Goal: Information Seeking & Learning: Learn about a topic

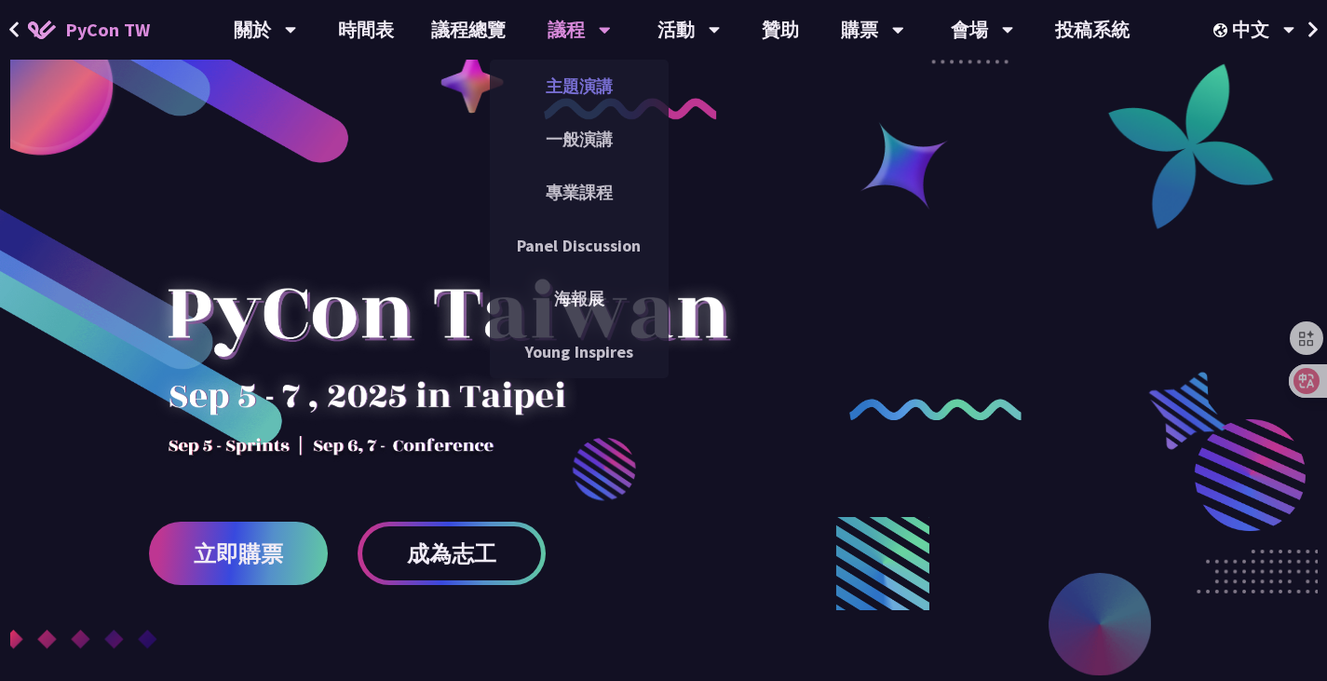
click at [598, 86] on link "主題演講" at bounding box center [579, 86] width 179 height 44
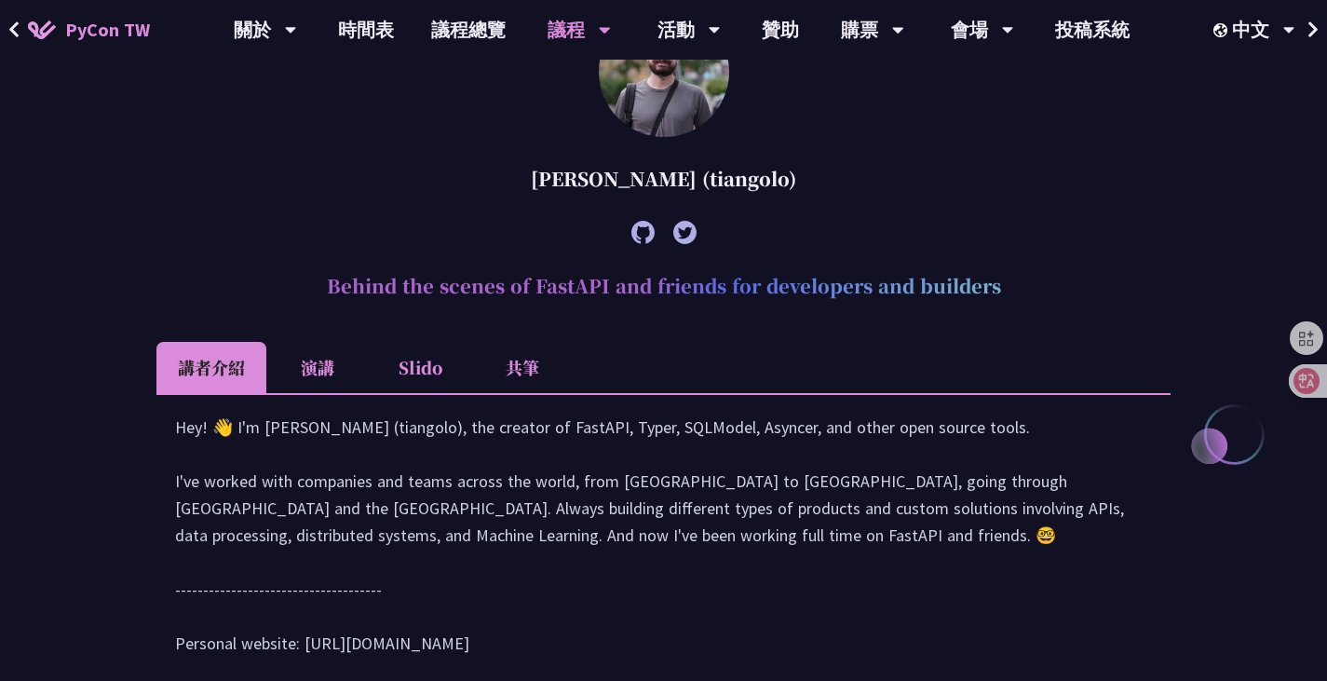
scroll to position [628, 0]
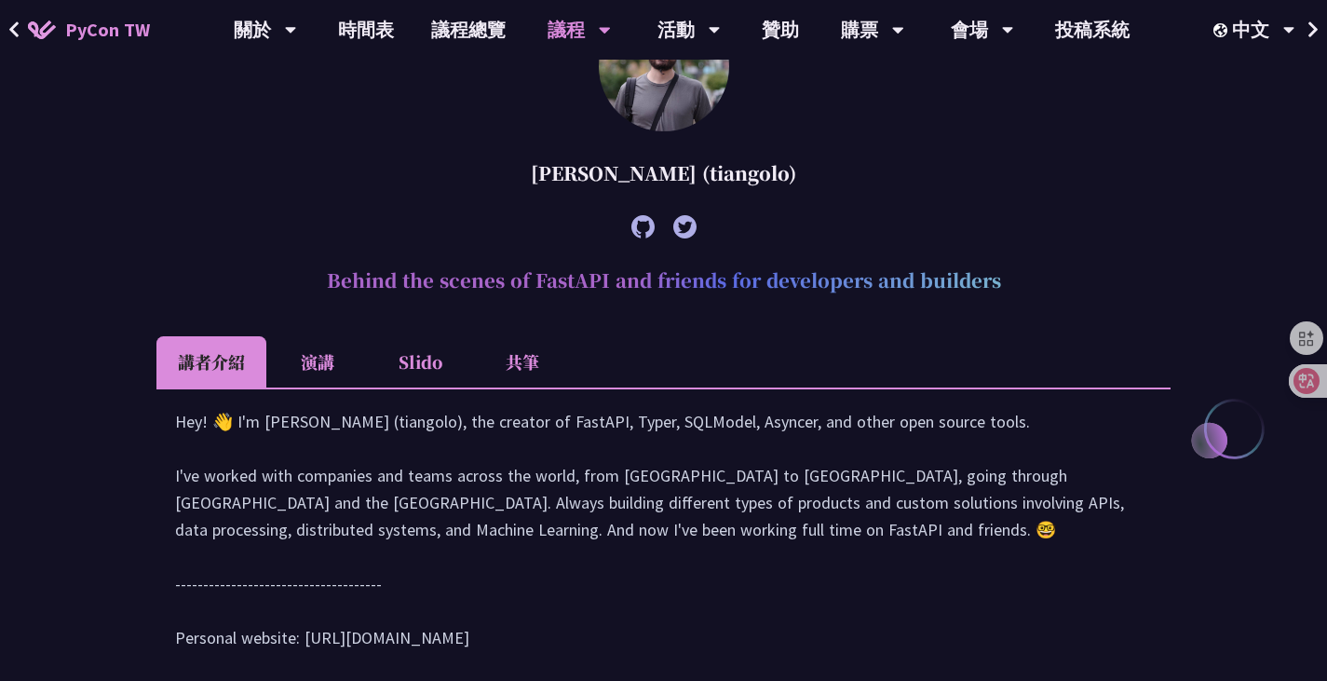
click at [439, 351] on li "Slido" at bounding box center [420, 361] width 102 height 51
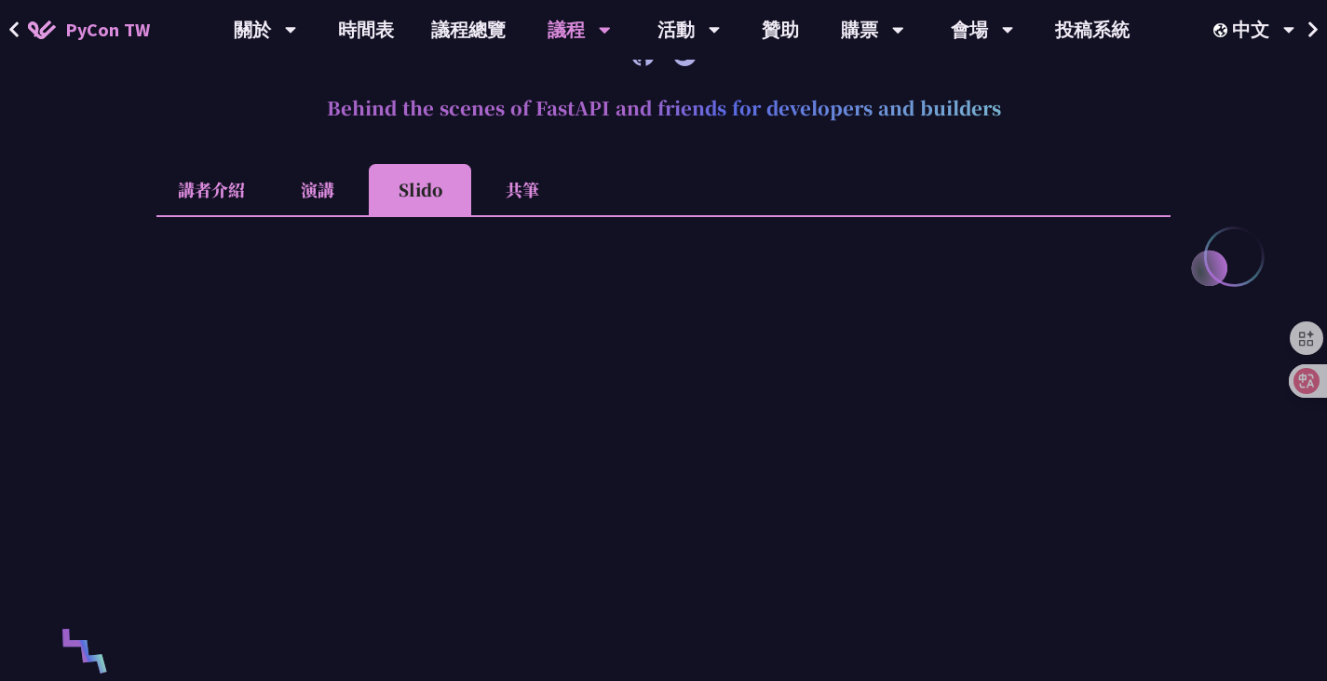
scroll to position [783, 0]
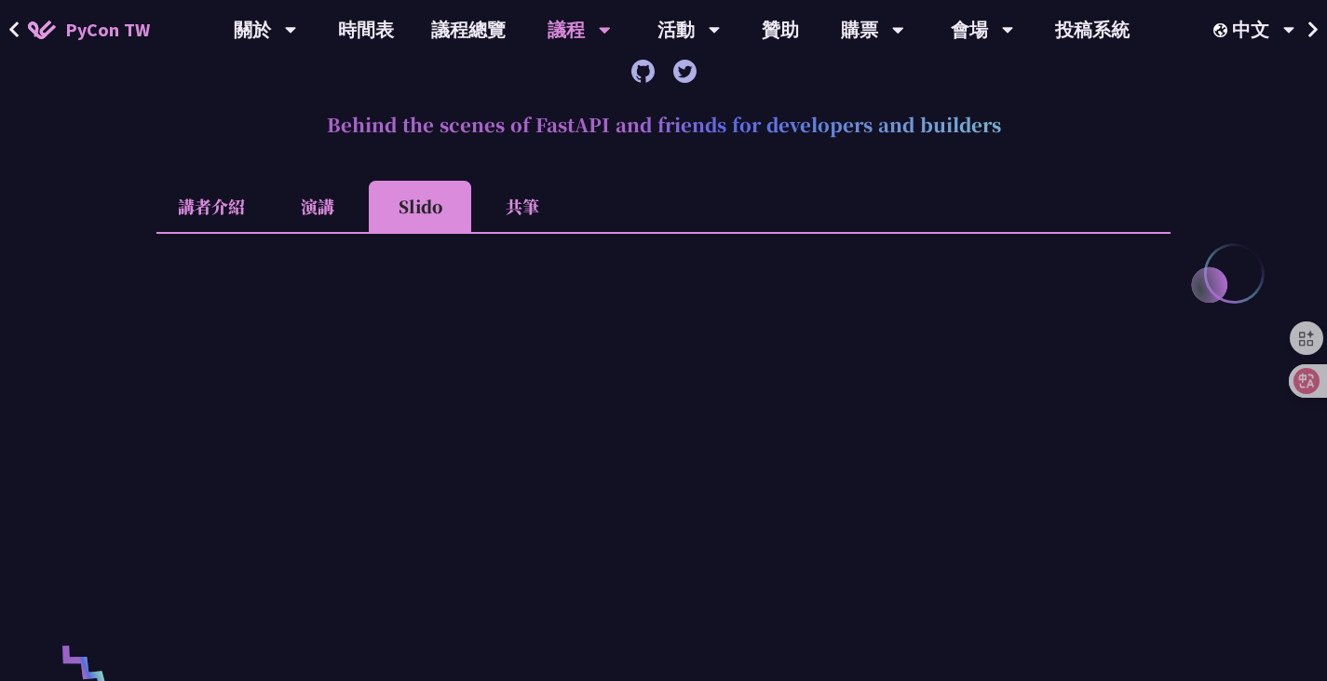
click at [232, 217] on li "講者介紹" at bounding box center [211, 206] width 110 height 51
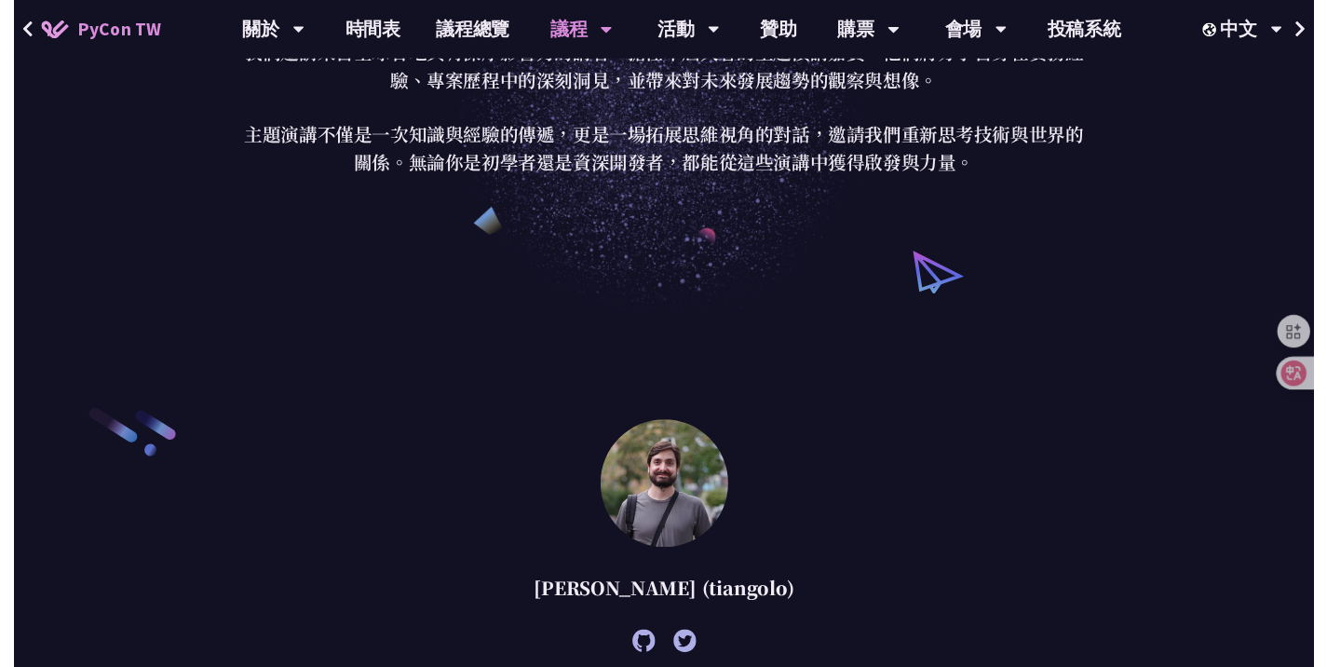
scroll to position [0, 0]
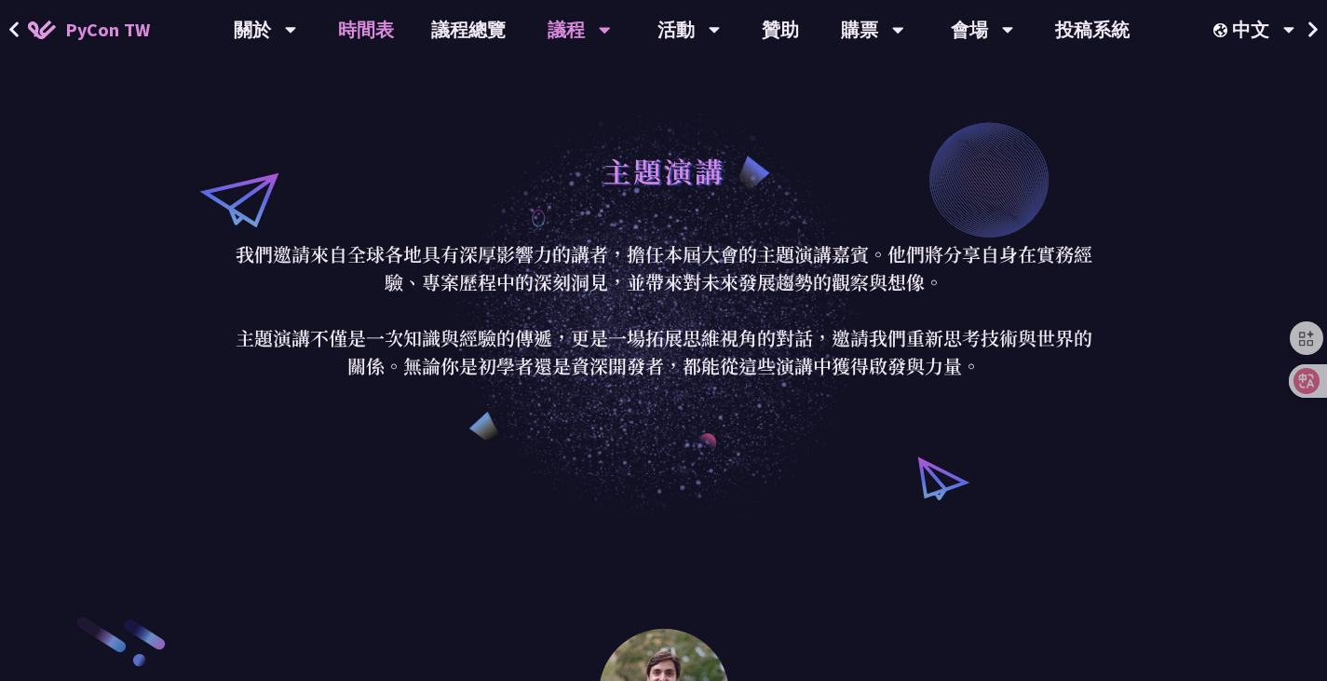
click at [347, 21] on link "時間表" at bounding box center [366, 30] width 93 height 60
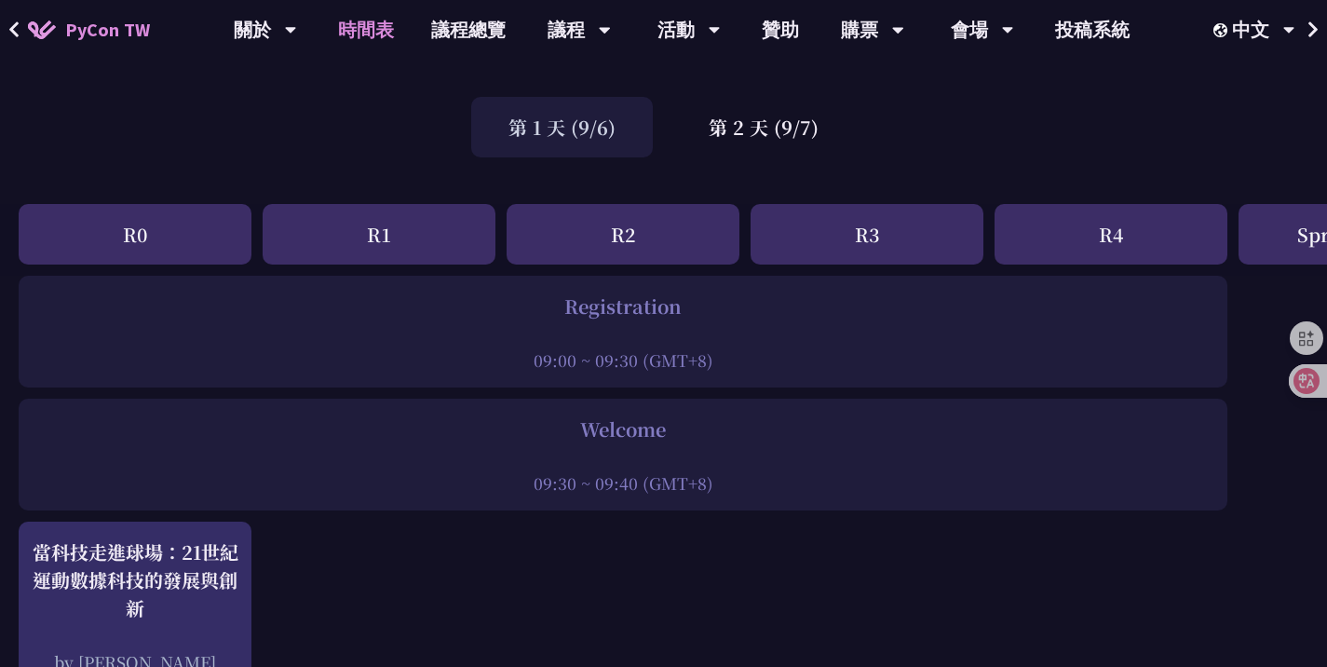
scroll to position [102, 0]
click at [616, 297] on div "Registration" at bounding box center [623, 307] width 1190 height 28
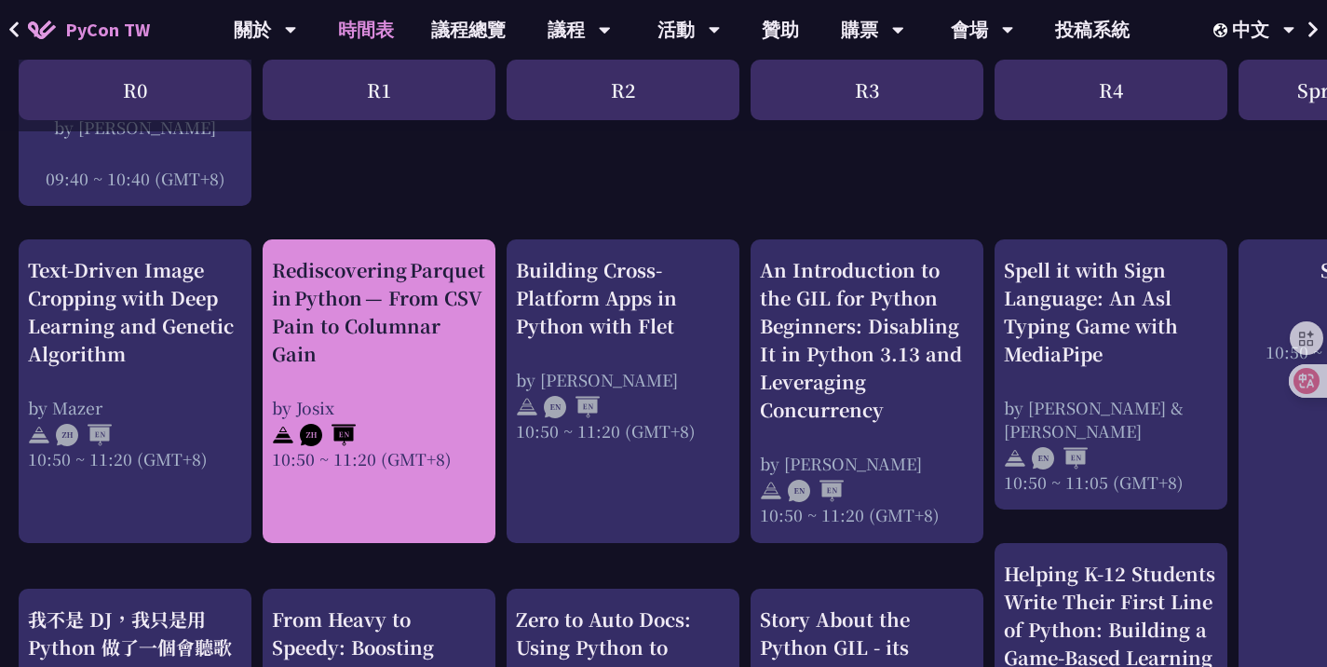
scroll to position [636, 1]
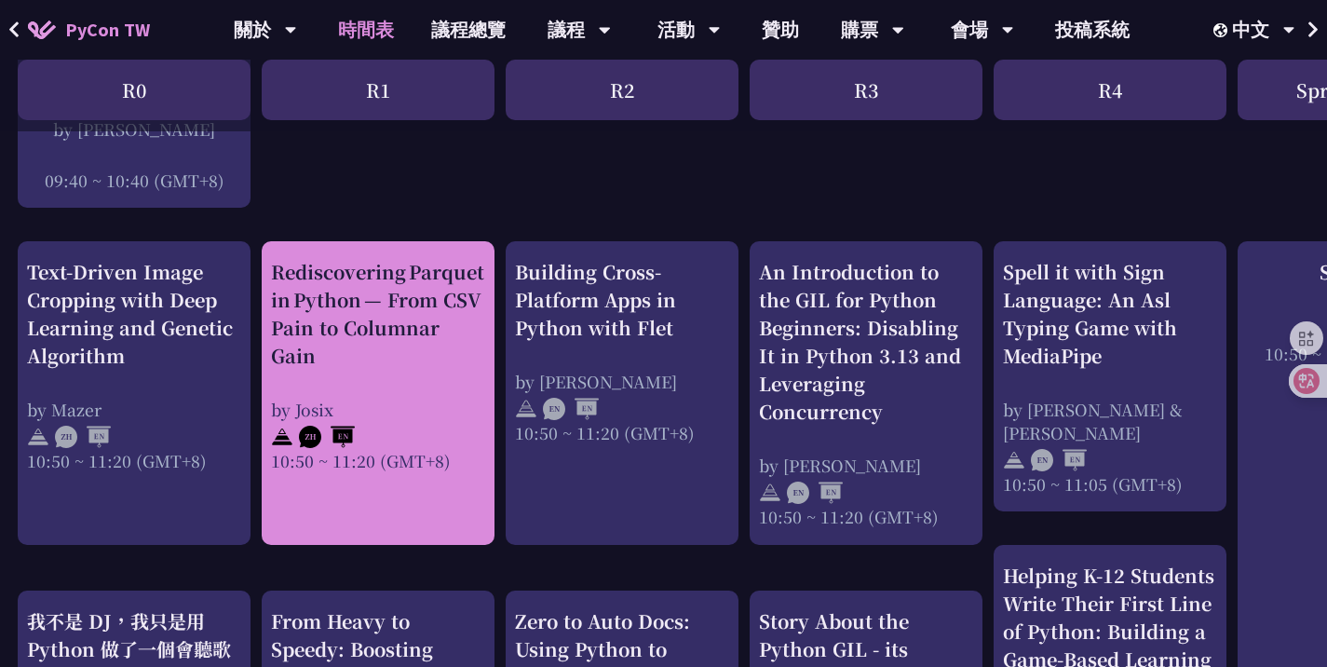
click at [373, 393] on div "Rediscovering Parquet in Python — From CSV Pain to Columnar Gain by Josix 10:50…" at bounding box center [378, 365] width 214 height 214
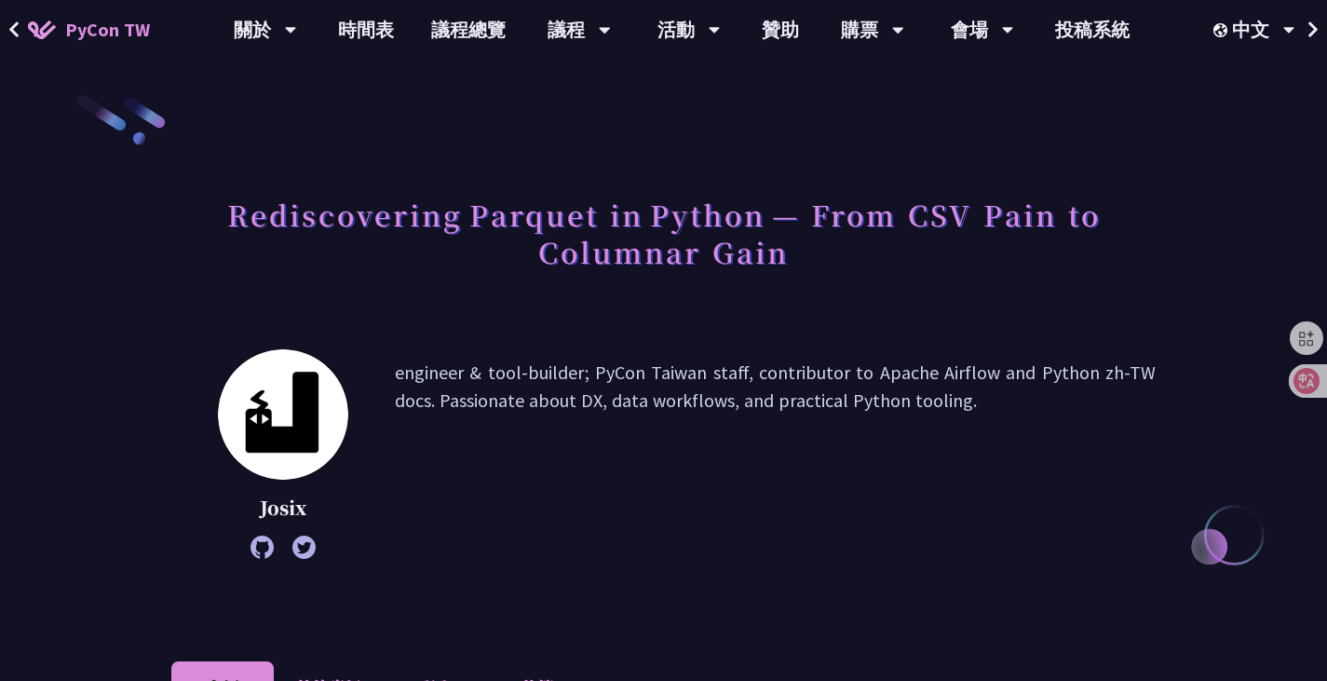
click at [567, 361] on p "engineer & tool-builder; PyCon Taiwan staff, contributor to Apache Airflow and …" at bounding box center [775, 454] width 761 height 191
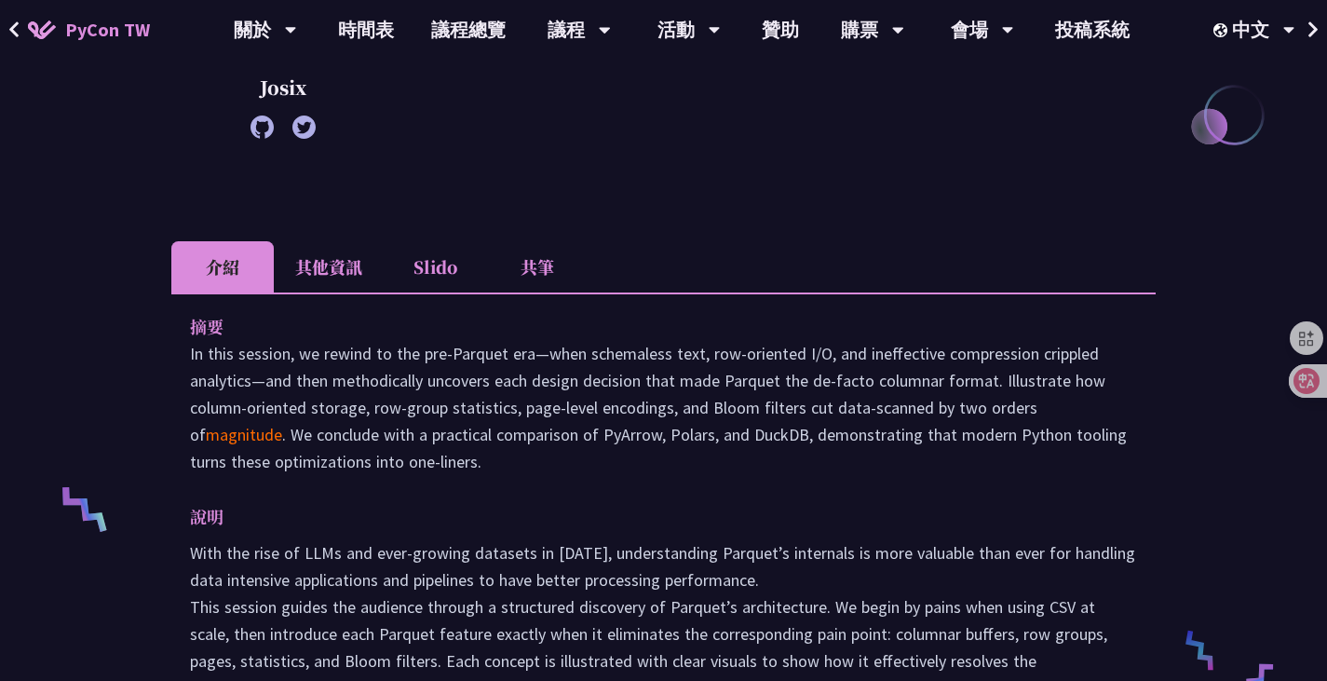
scroll to position [421, 0]
click at [567, 361] on p "In this session, we rewind to the pre‑Parquet era—when schemaless text, row‑ori…" at bounding box center [663, 406] width 947 height 135
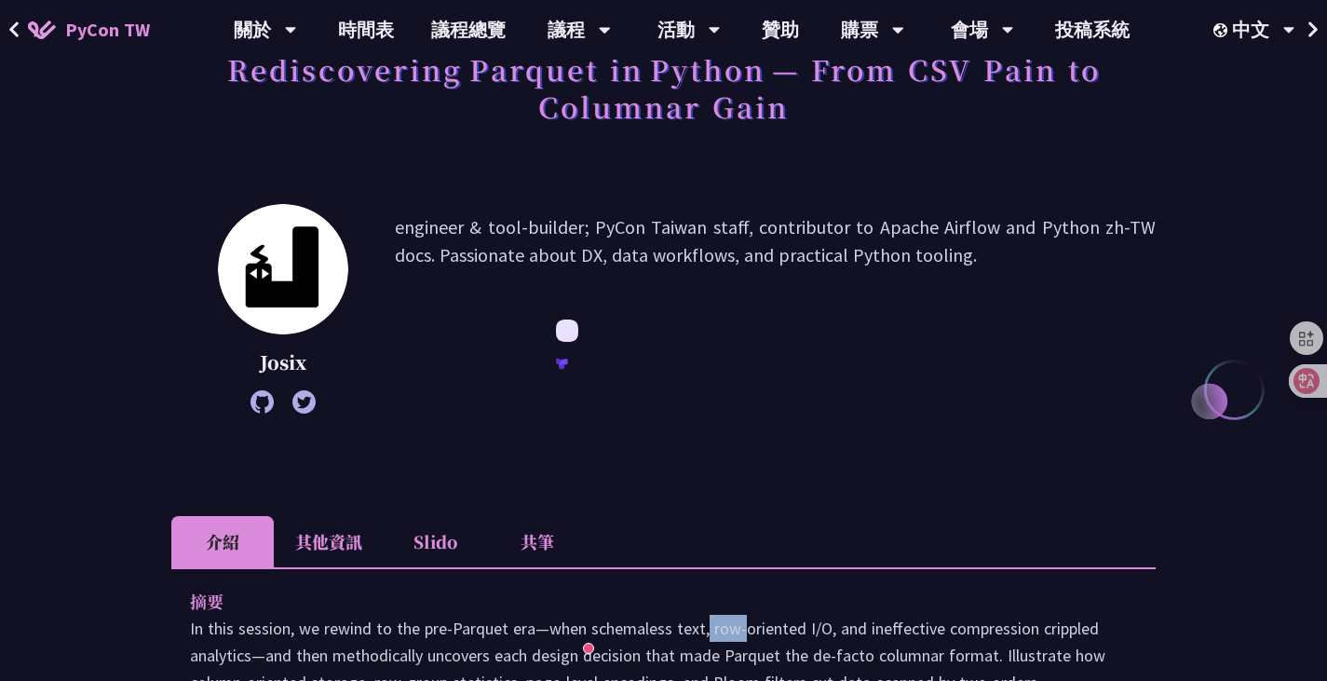
scroll to position [0, 0]
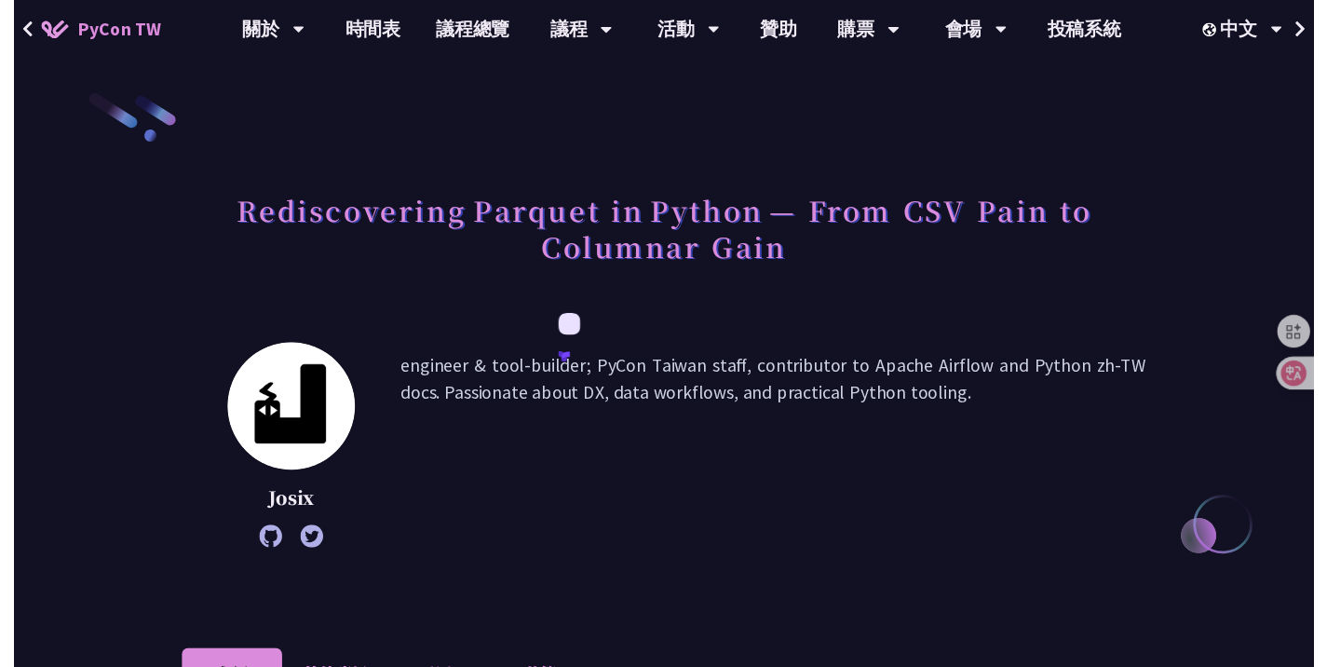
scroll to position [636, 0]
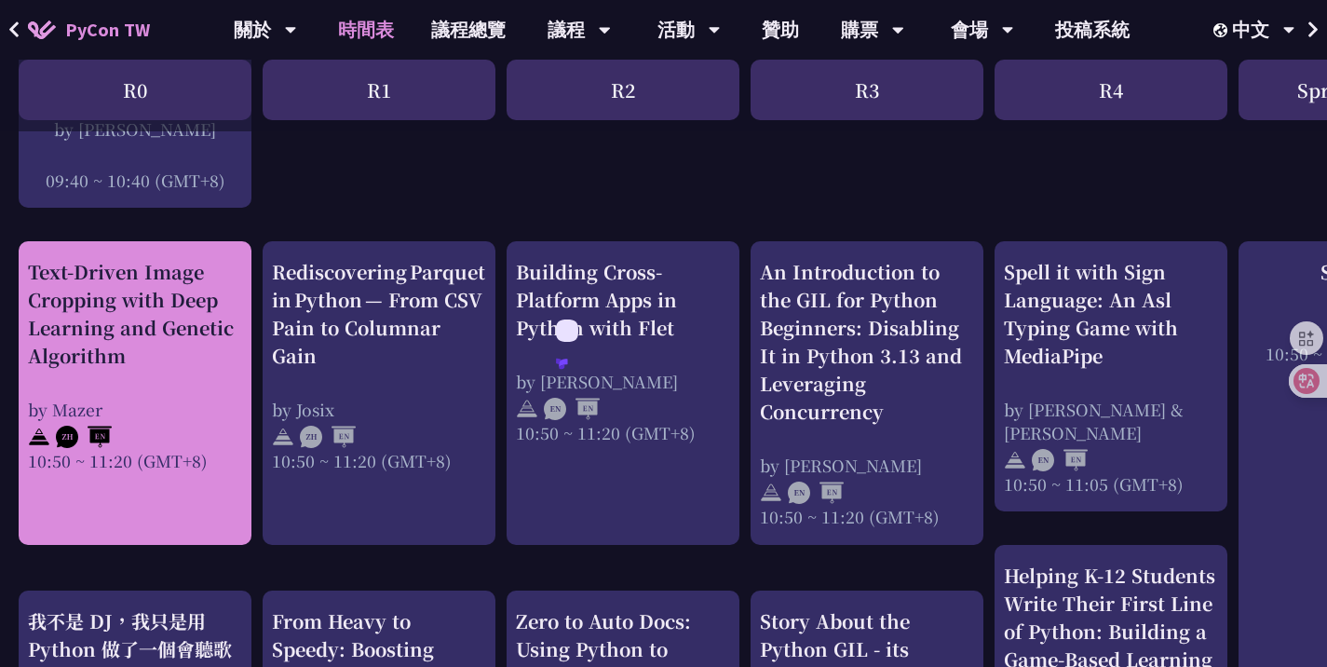
click at [101, 391] on div "Text-Driven Image Cropping with Deep Learning and Genetic Algorithm by Mazer 10…" at bounding box center [135, 365] width 214 height 214
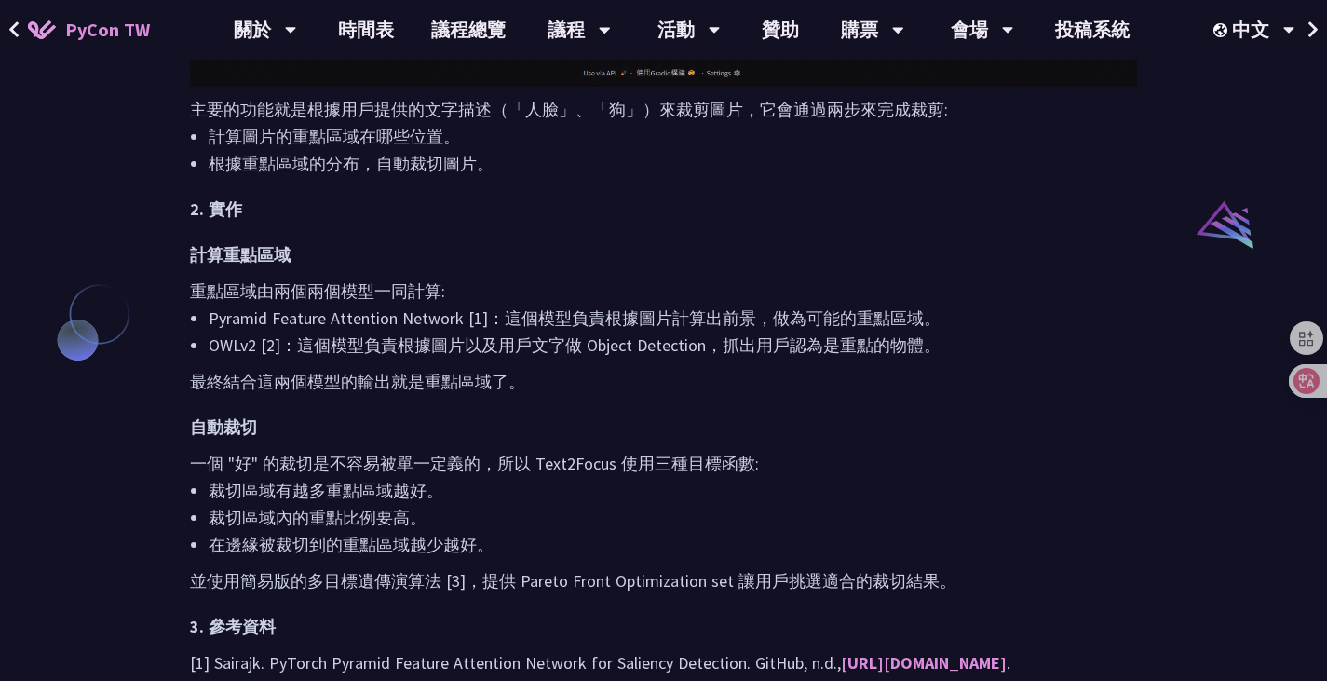
scroll to position [1421, 0]
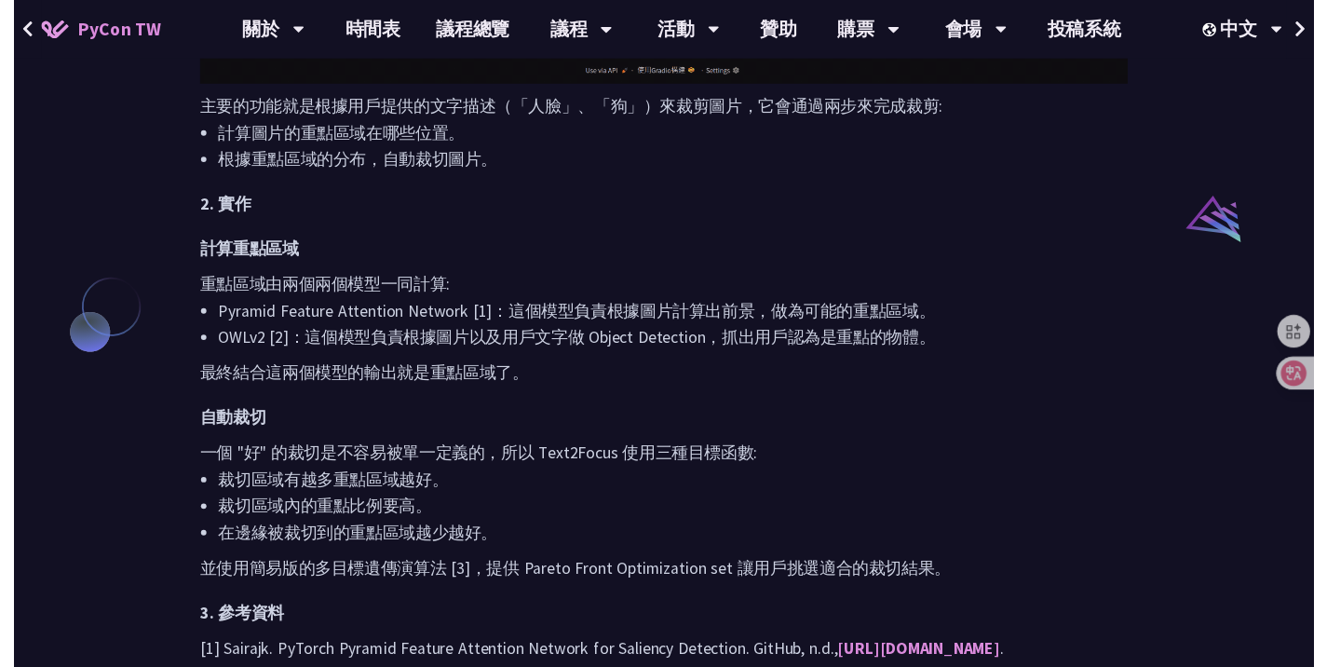
scroll to position [636, 0]
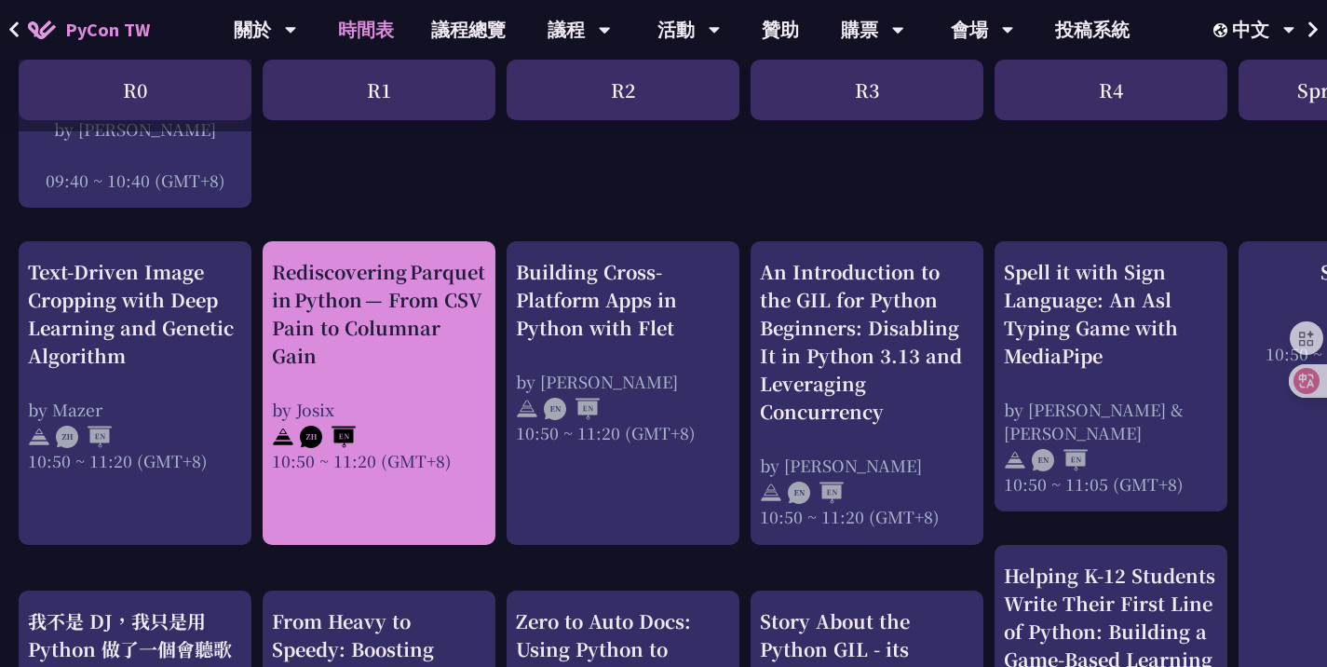
click at [421, 330] on div "Rediscovering Parquet in Python — From CSV Pain to Columnar Gain" at bounding box center [379, 314] width 214 height 112
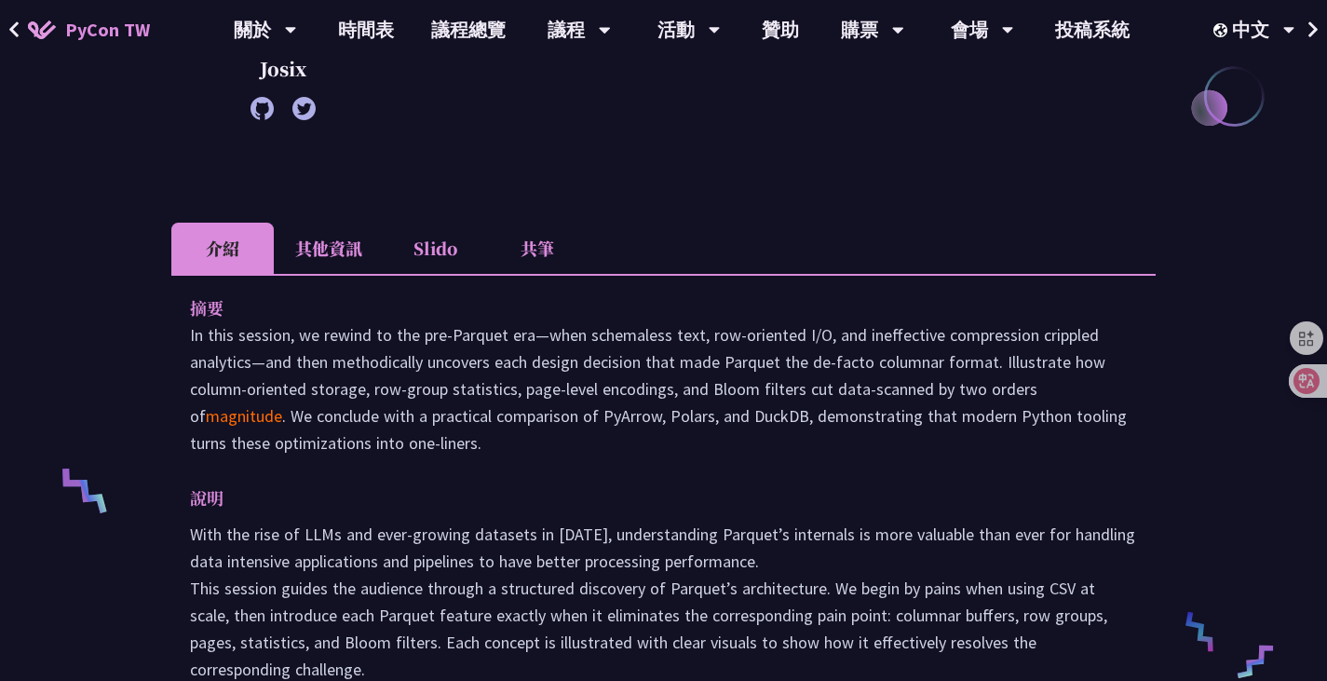
scroll to position [440, 0]
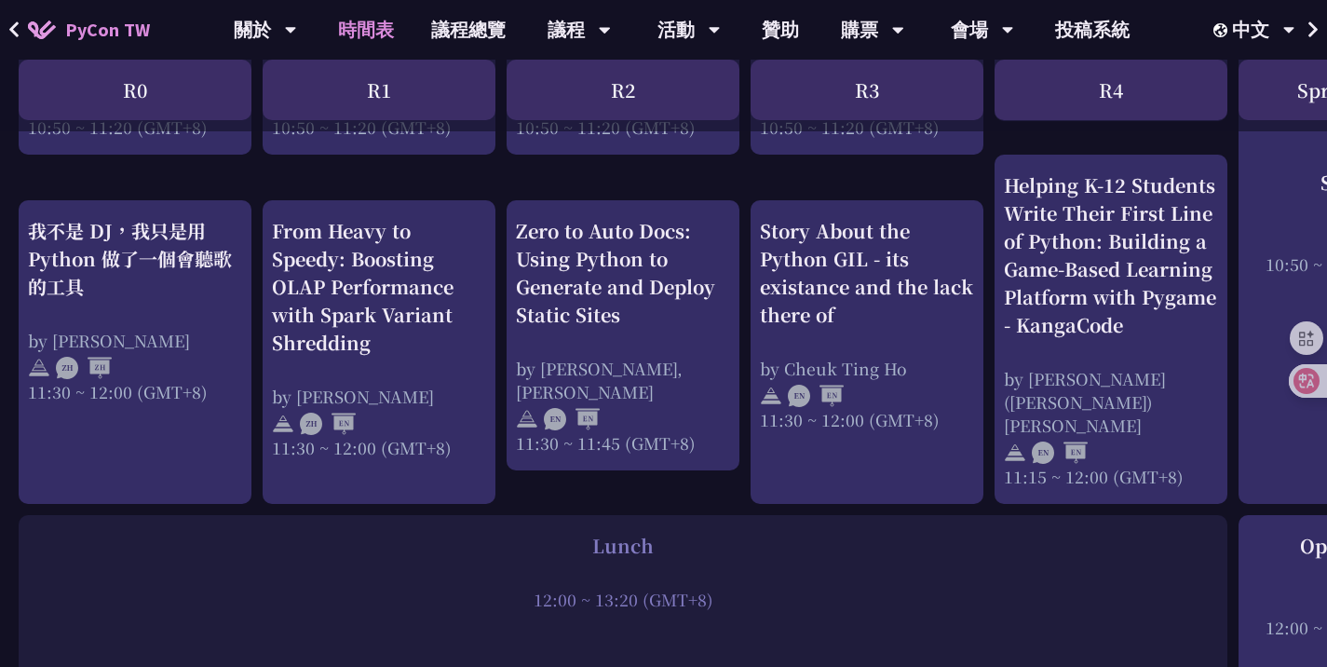
scroll to position [1021, 0]
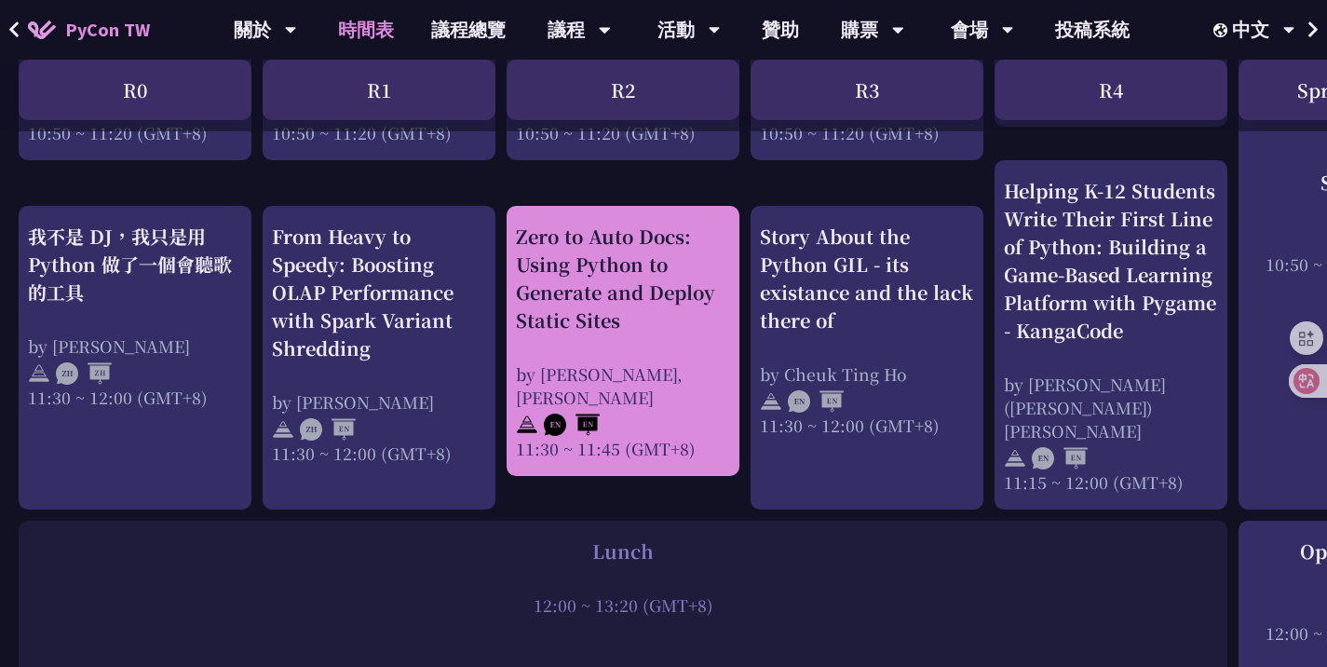
click at [675, 281] on div "Zero to Auto Docs: Using Python to Generate and Deploy Static Sites" at bounding box center [623, 279] width 214 height 112
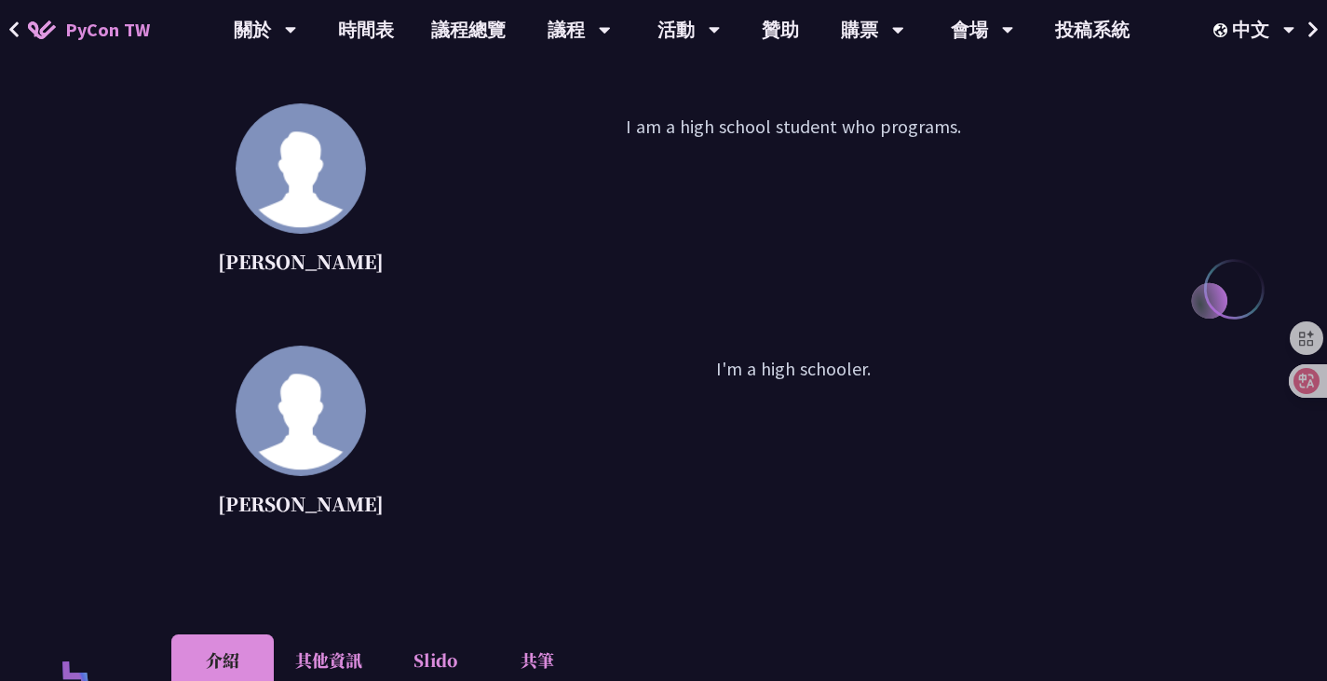
scroll to position [247, 0]
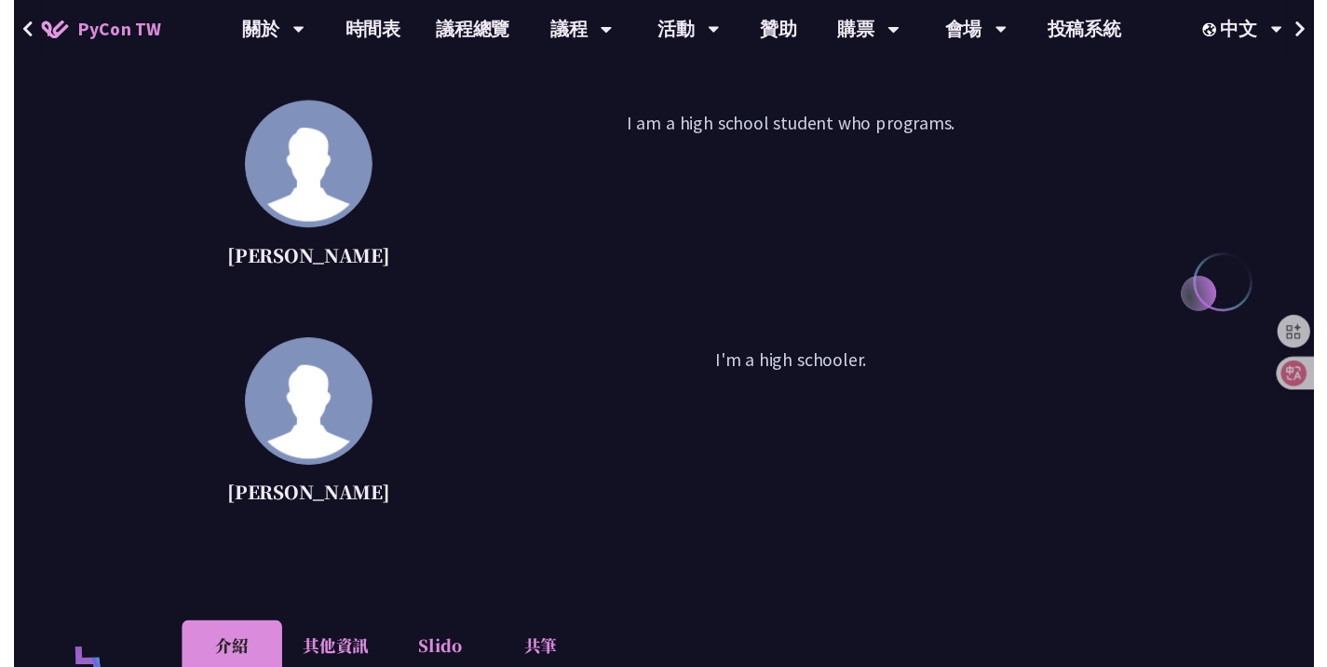
scroll to position [1021, 0]
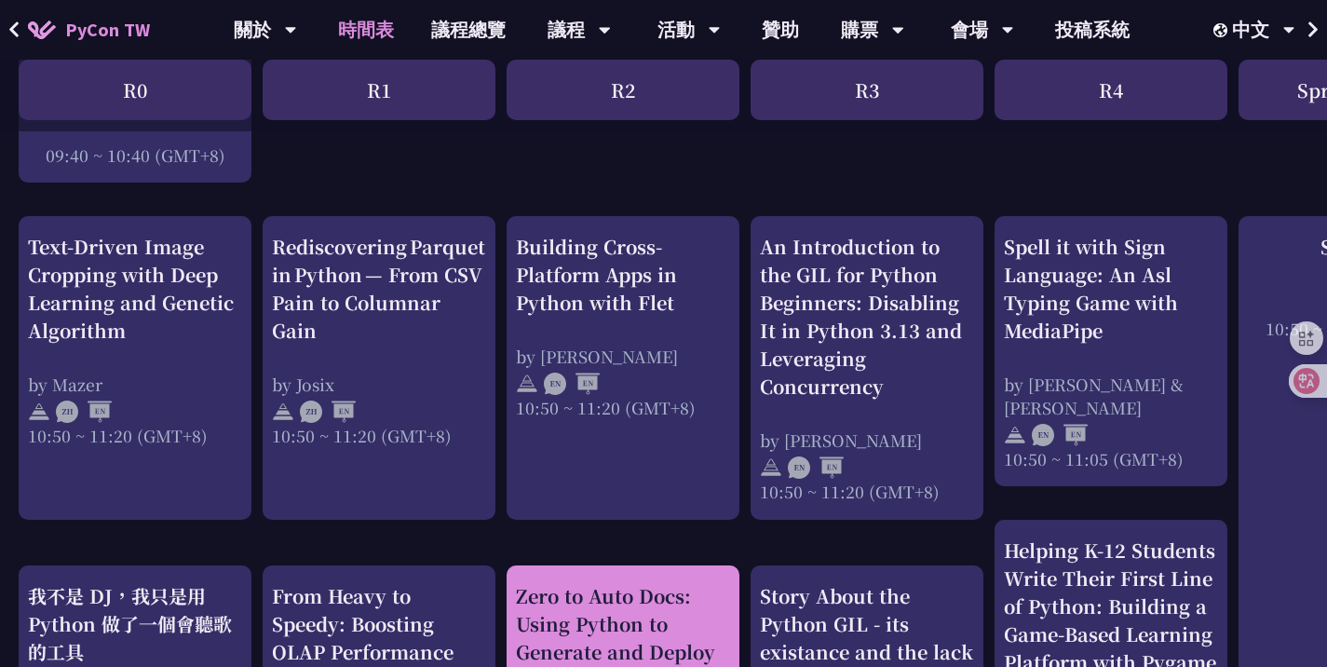
scroll to position [611, 0]
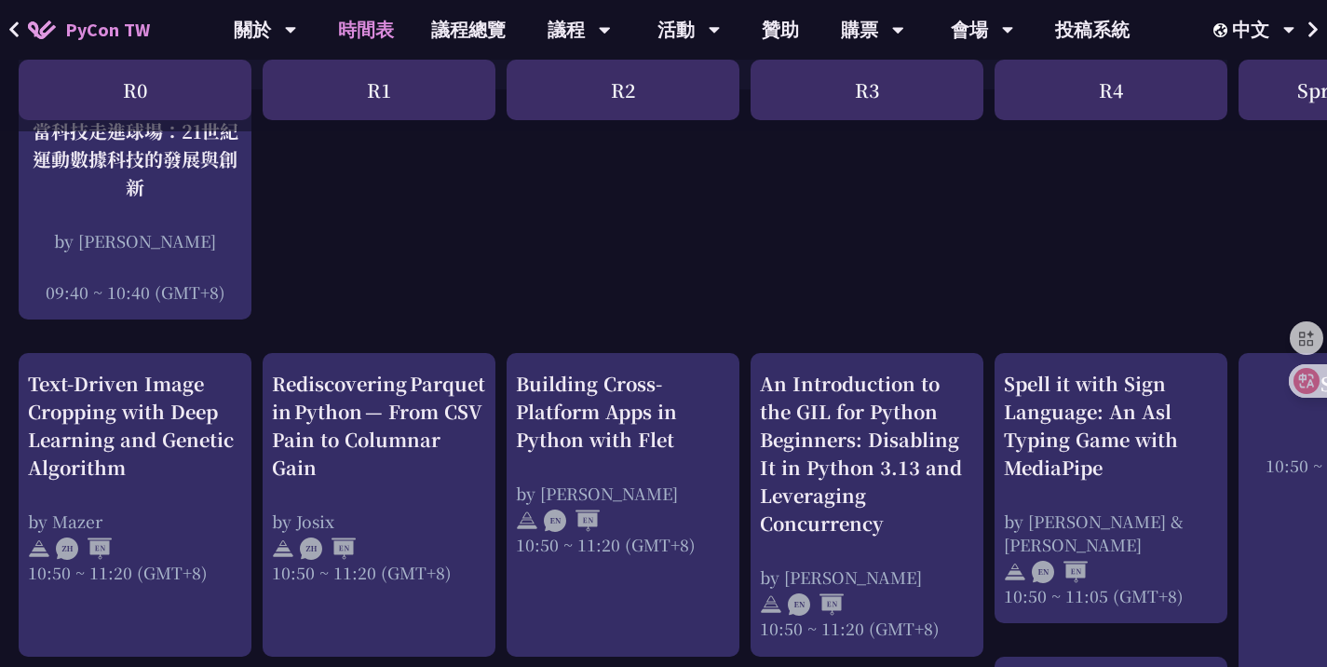
scroll to position [524, 0]
drag, startPoint x: 505, startPoint y: 221, endPoint x: 376, endPoint y: 256, distance: 133.3
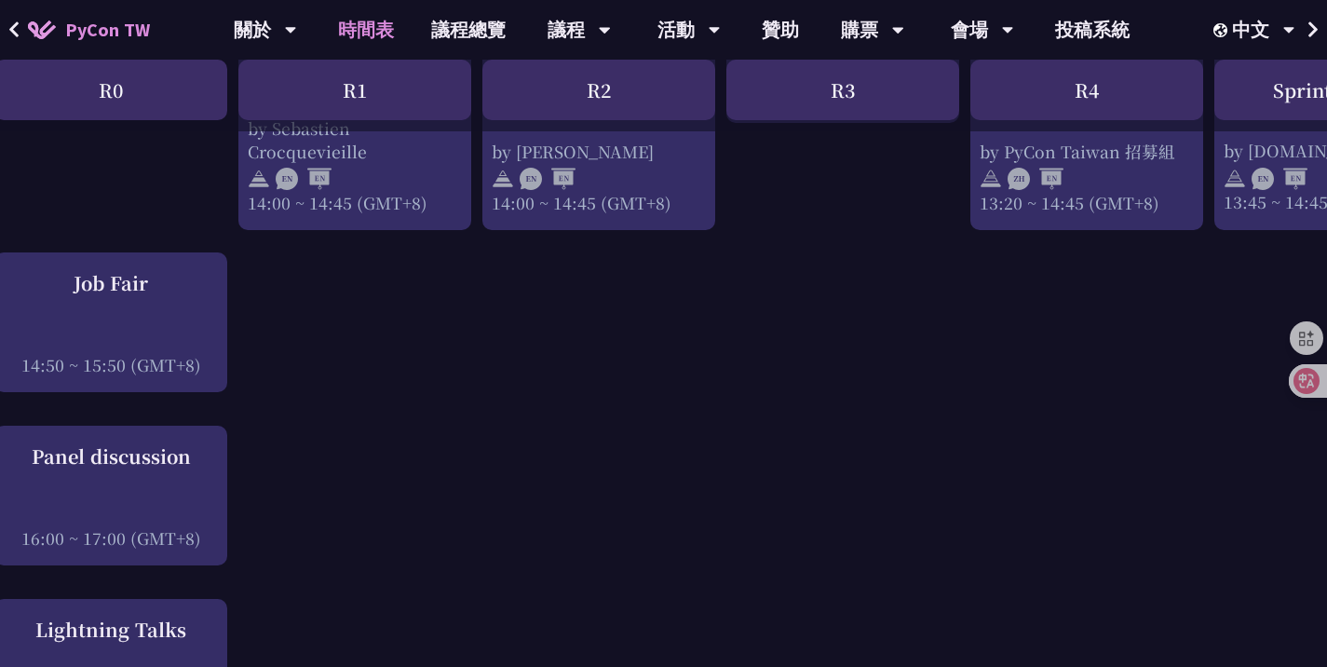
scroll to position [2075, 24]
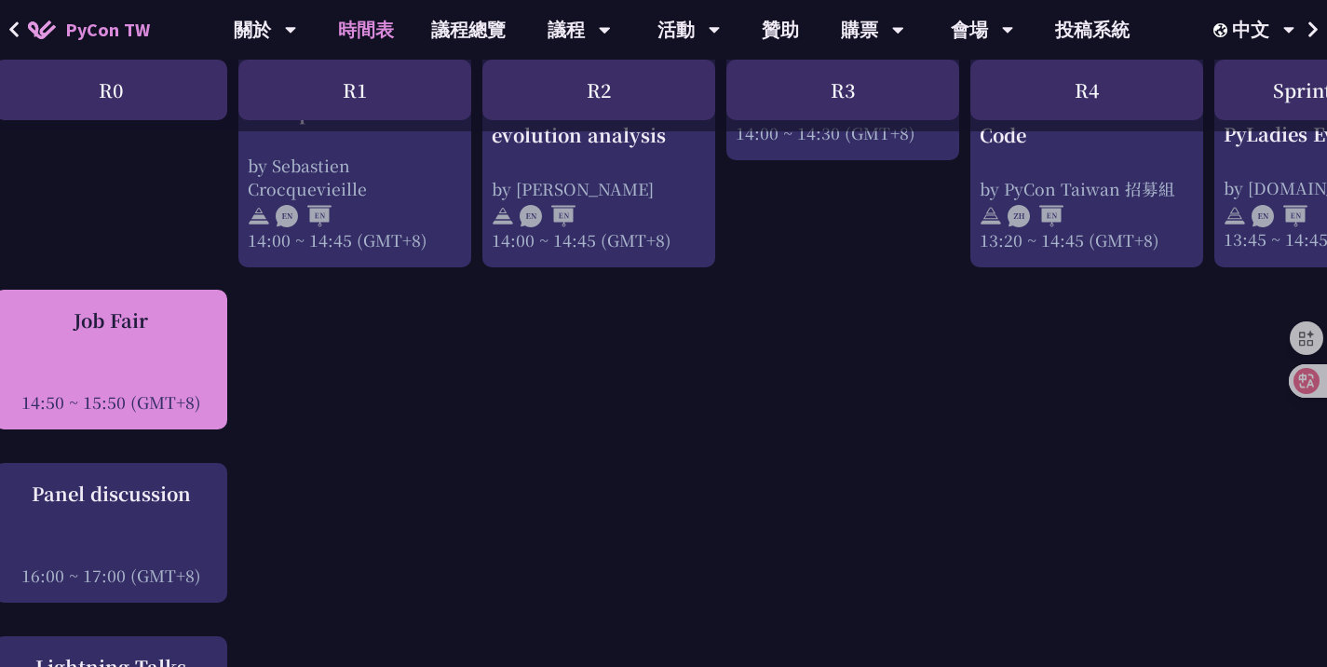
click at [127, 326] on div "Job Fair" at bounding box center [111, 320] width 214 height 28
click at [90, 355] on div "Job Fair 14:50 ~ 15:50 (GMT+8)" at bounding box center [111, 359] width 214 height 107
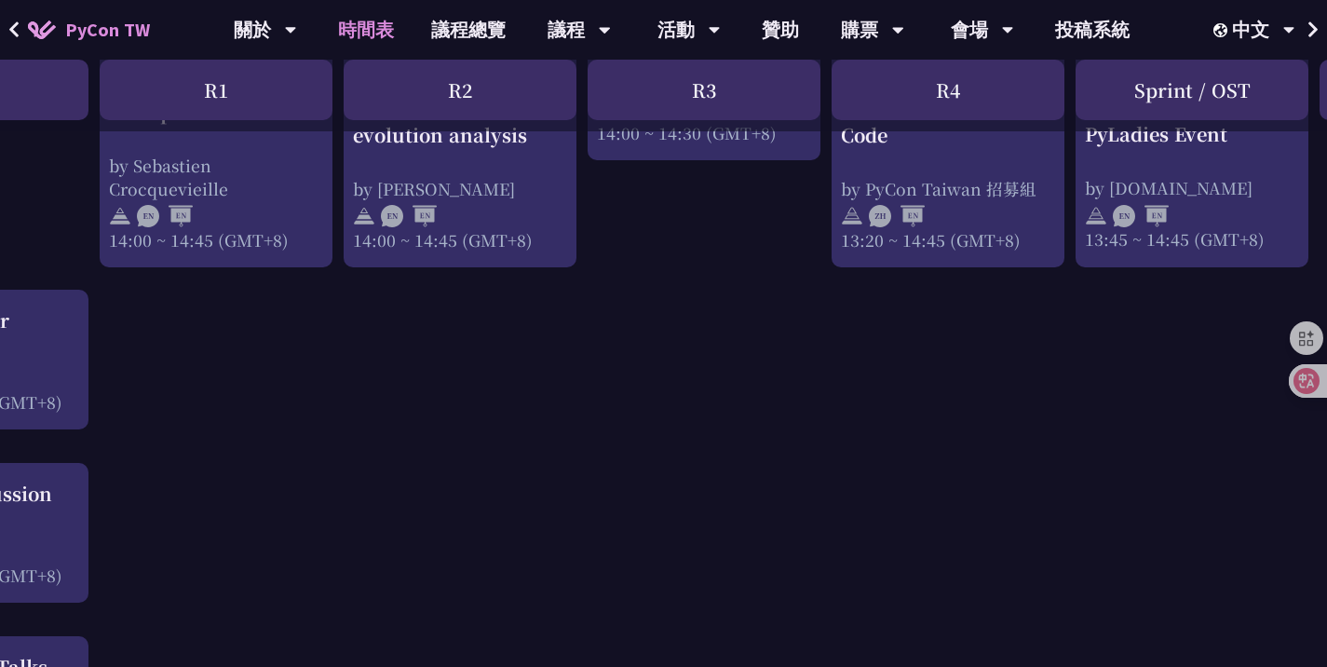
scroll to position [2075, 0]
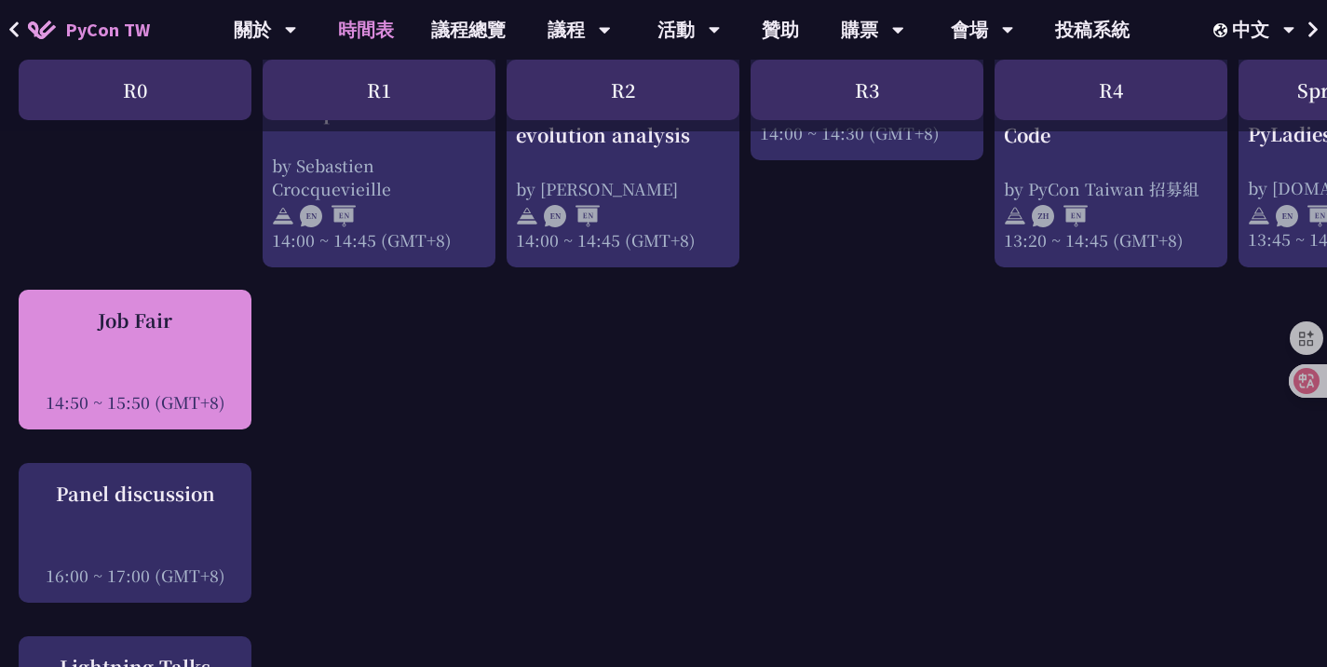
click at [146, 364] on div at bounding box center [135, 376] width 214 height 28
click at [161, 322] on div "Job Fair" at bounding box center [135, 320] width 214 height 28
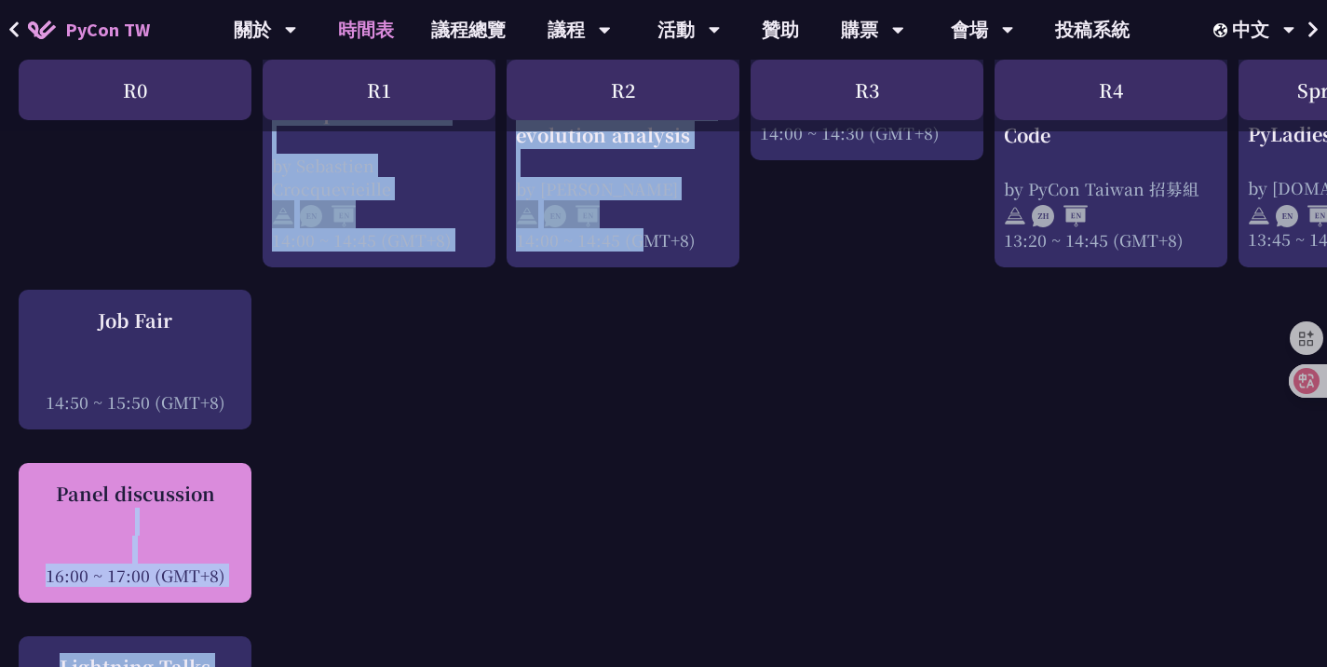
drag, startPoint x: 538, startPoint y: 424, endPoint x: 117, endPoint y: 510, distance: 429.9
click at [186, 500] on div "Panel discussion" at bounding box center [135, 494] width 214 height 28
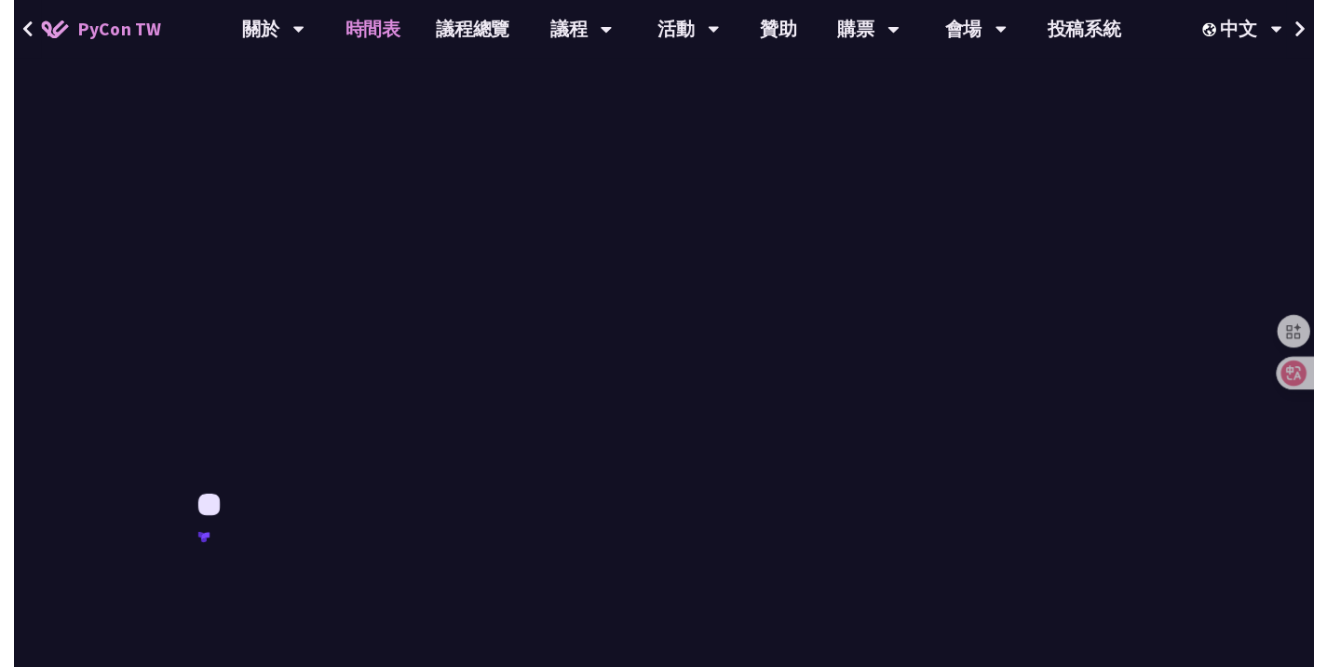
scroll to position [2075, 0]
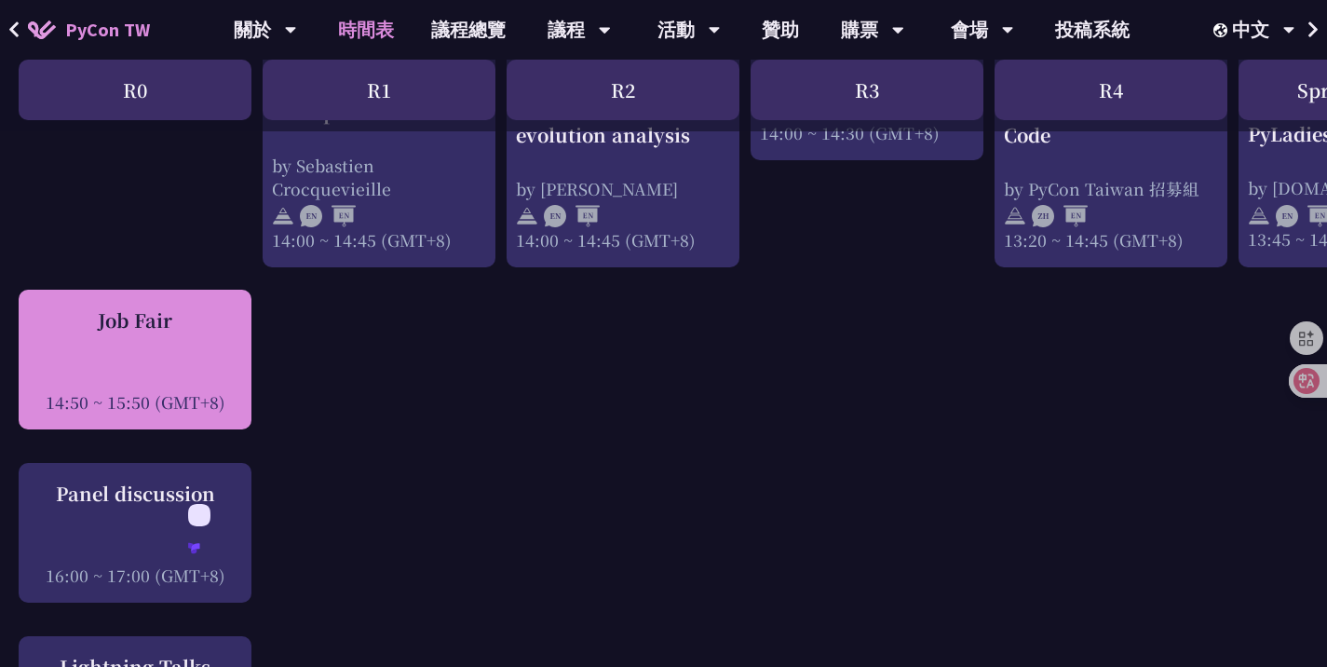
click at [154, 329] on div "Job Fair" at bounding box center [135, 320] width 214 height 28
click at [147, 306] on div "Job Fair" at bounding box center [135, 320] width 214 height 28
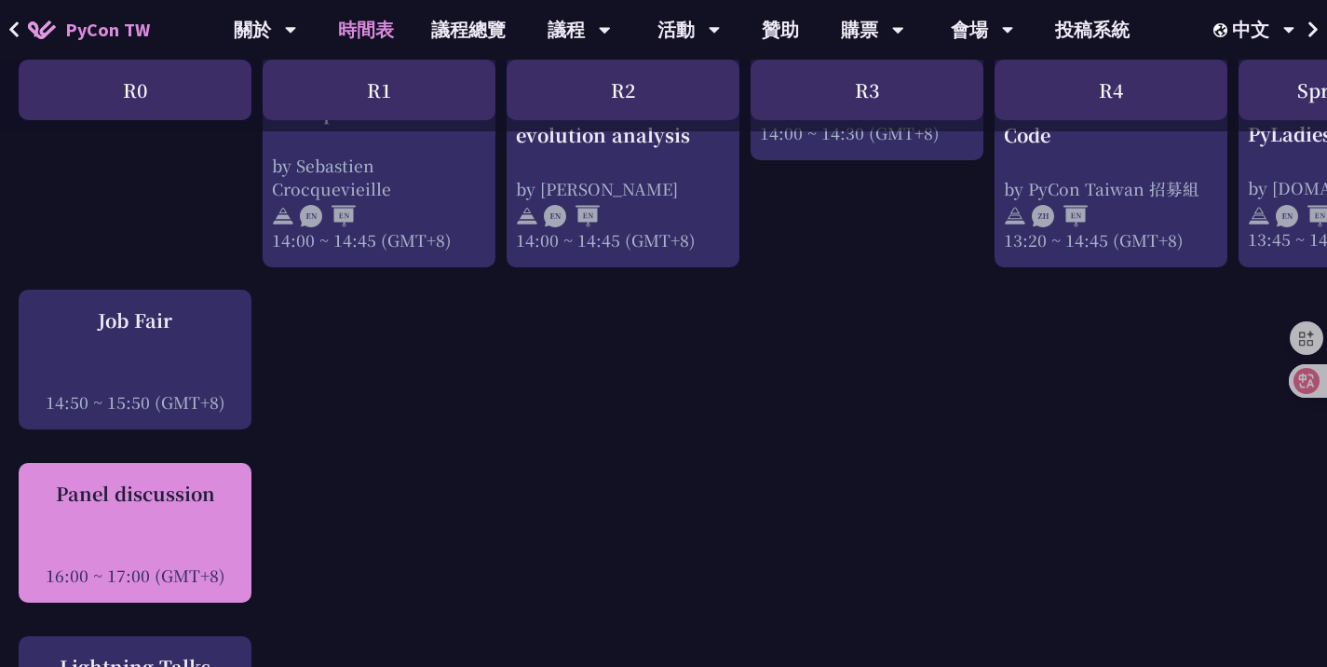
click at [191, 496] on div "Panel discussion" at bounding box center [135, 494] width 214 height 28
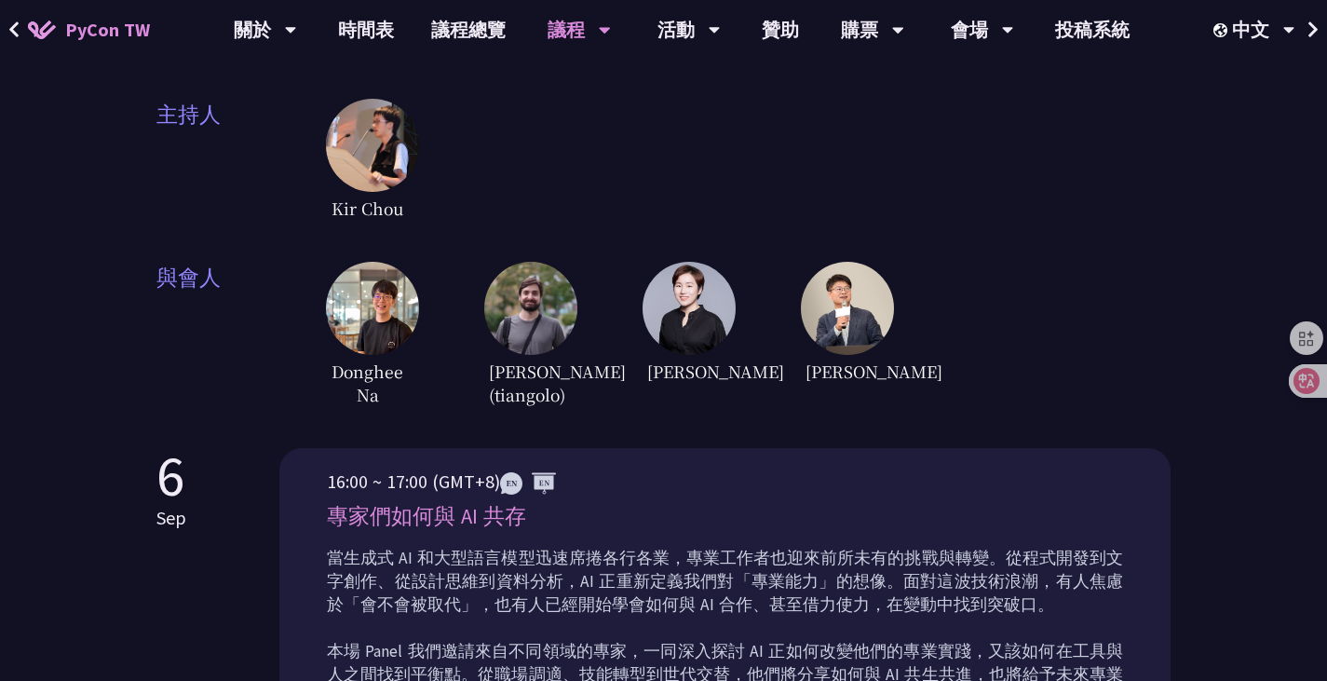
scroll to position [468, 0]
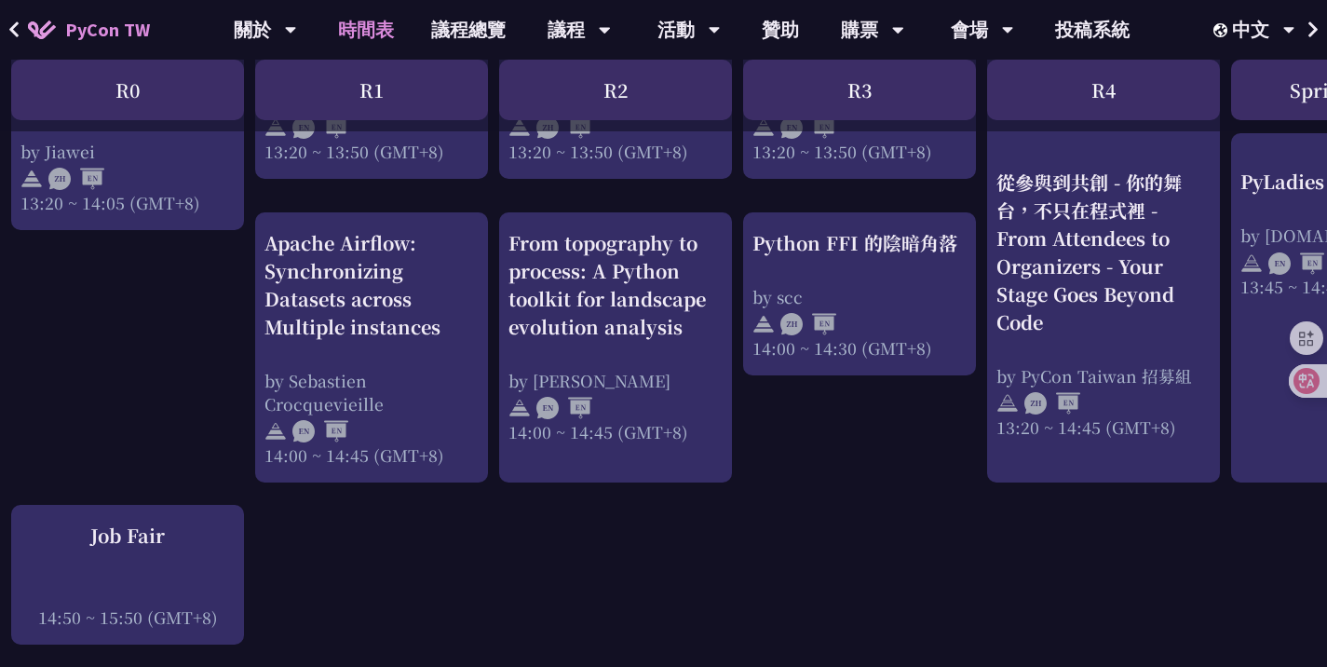
scroll to position [1840, 7]
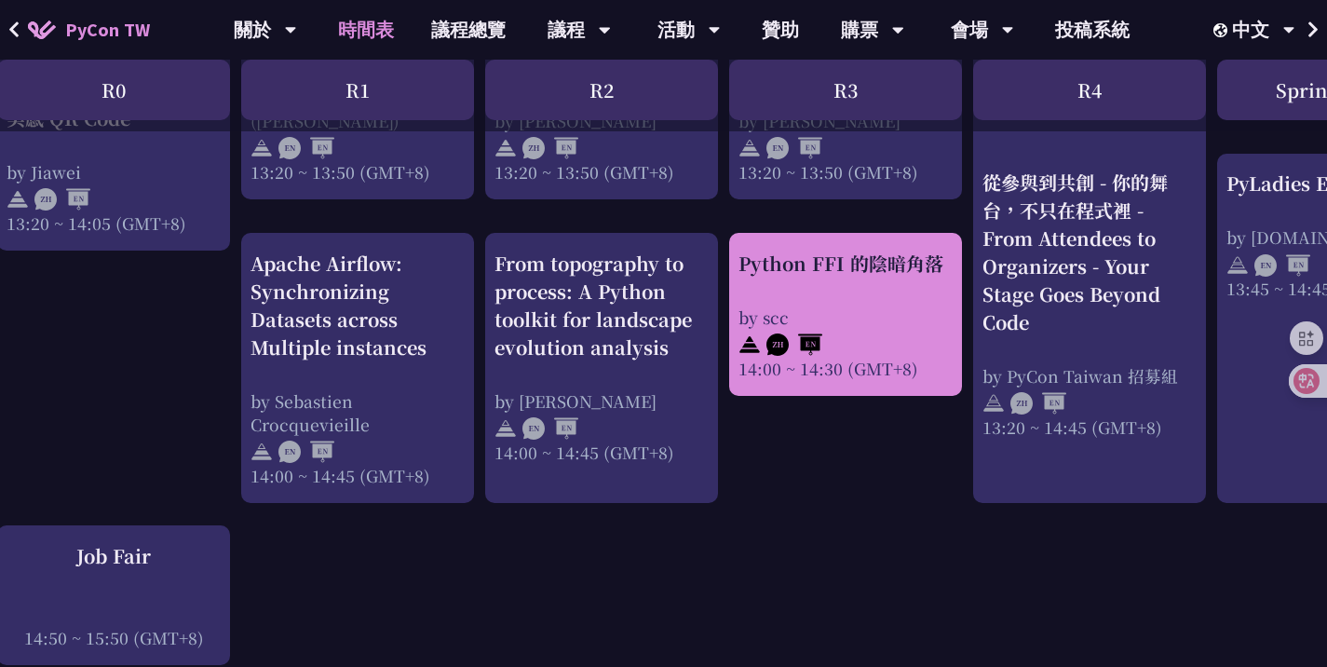
click at [862, 287] on div "Python FFI 的陰暗角落 by scc 14:00 ~ 14:30 (GMT+8)" at bounding box center [846, 315] width 214 height 130
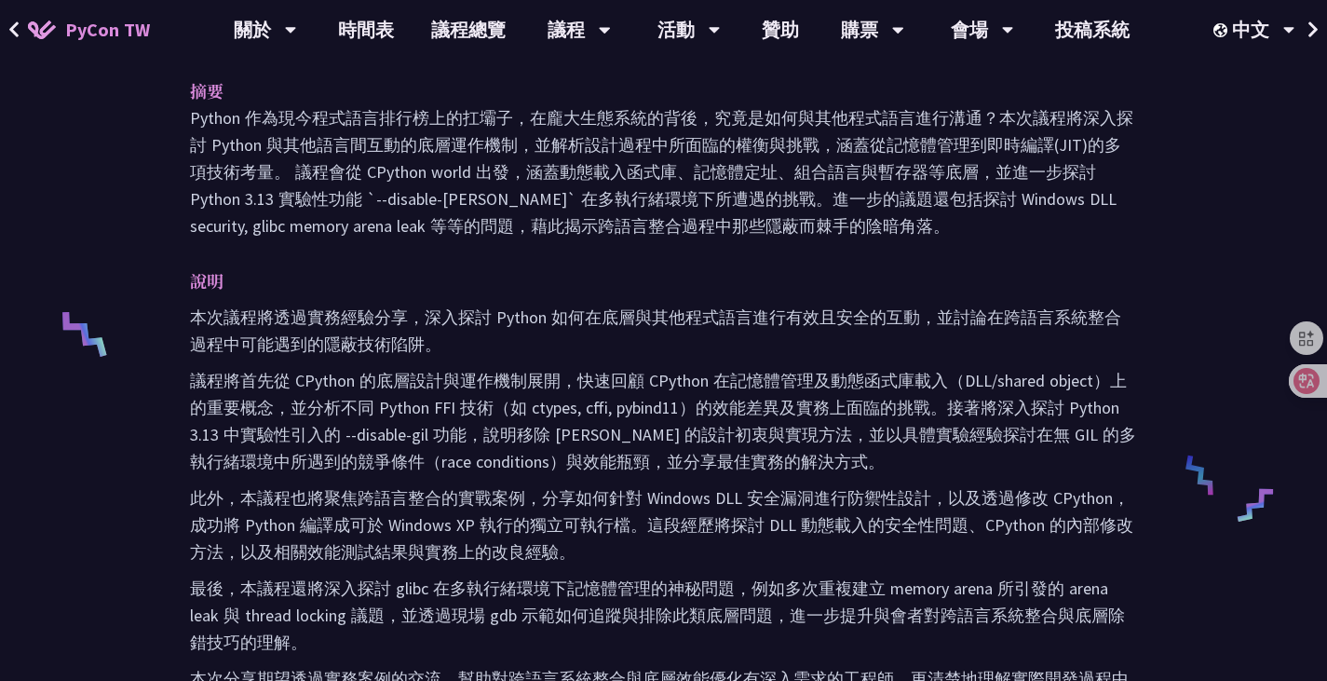
scroll to position [596, 0]
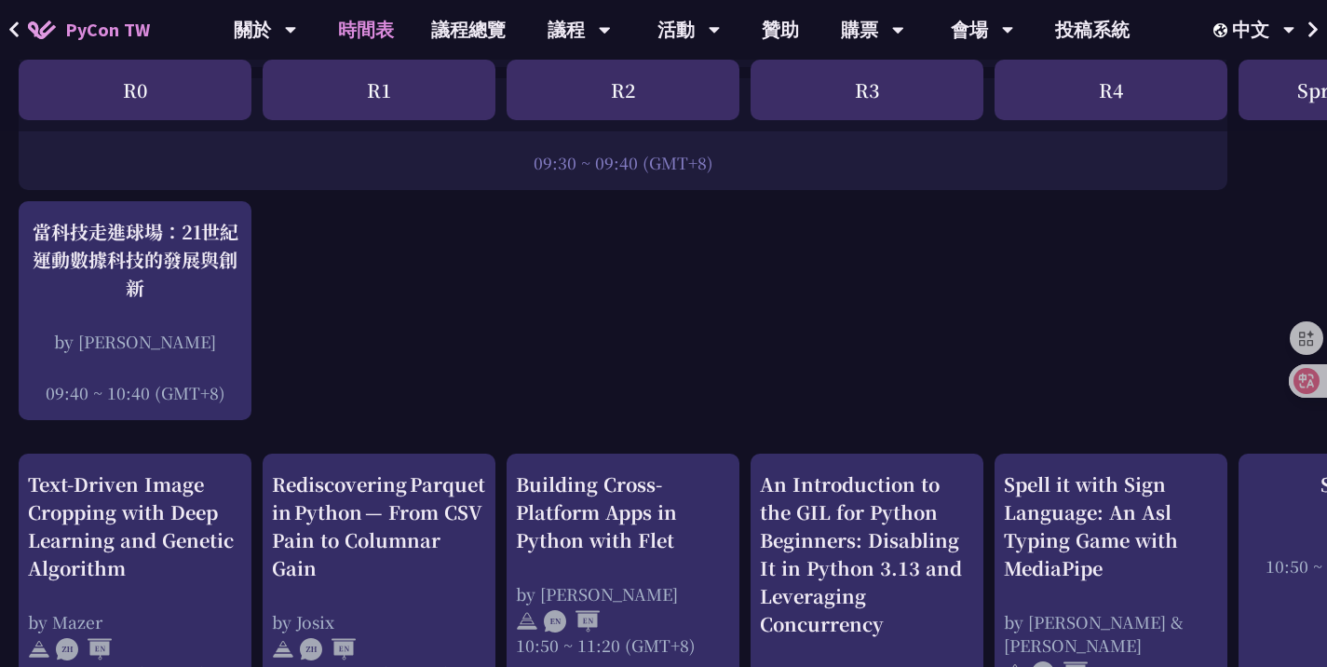
scroll to position [414, 0]
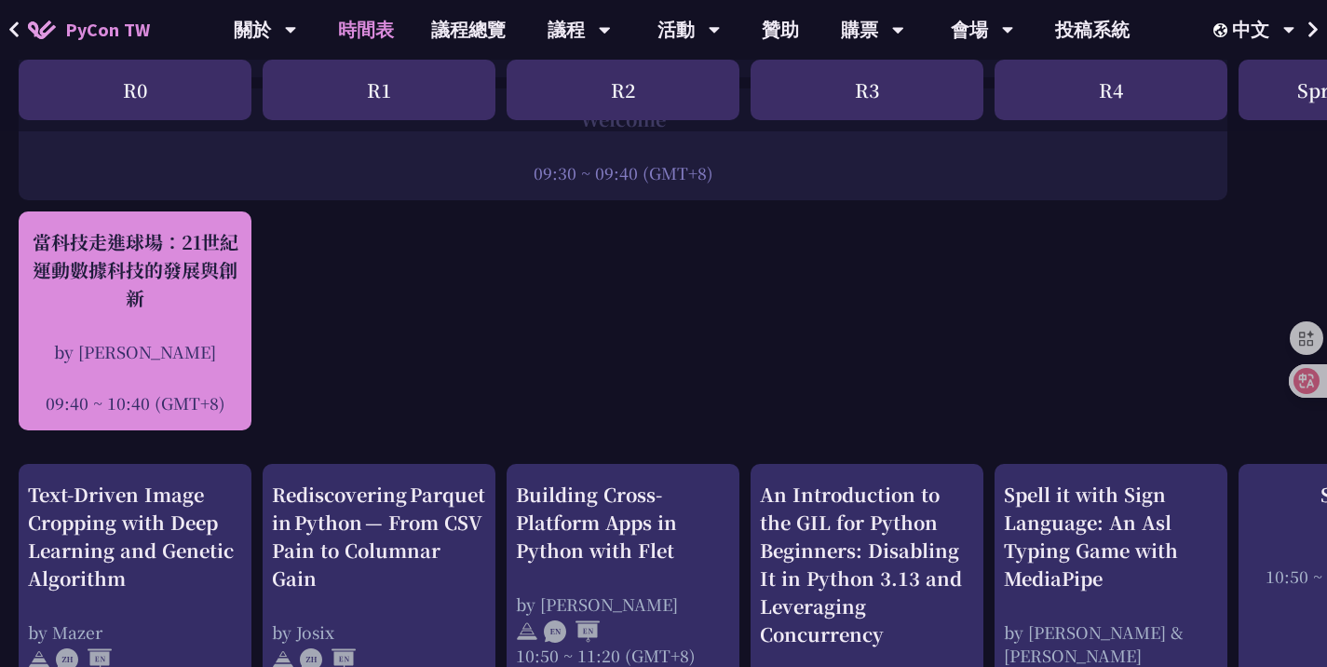
click at [151, 324] on div "當科技走進球場：21世紀運動數據科技的發展與創新 by 林滿新 09:40 ~ 10:40 (GMT+8)" at bounding box center [135, 321] width 214 height 186
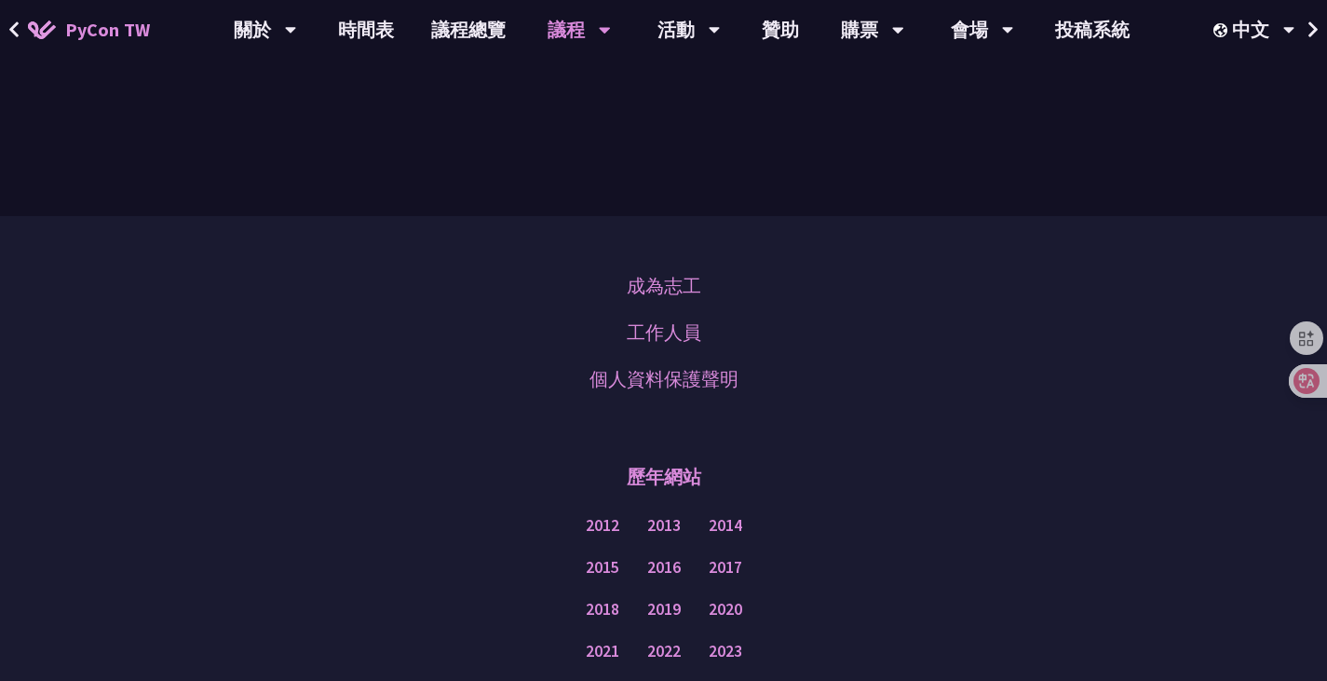
scroll to position [3021, 0]
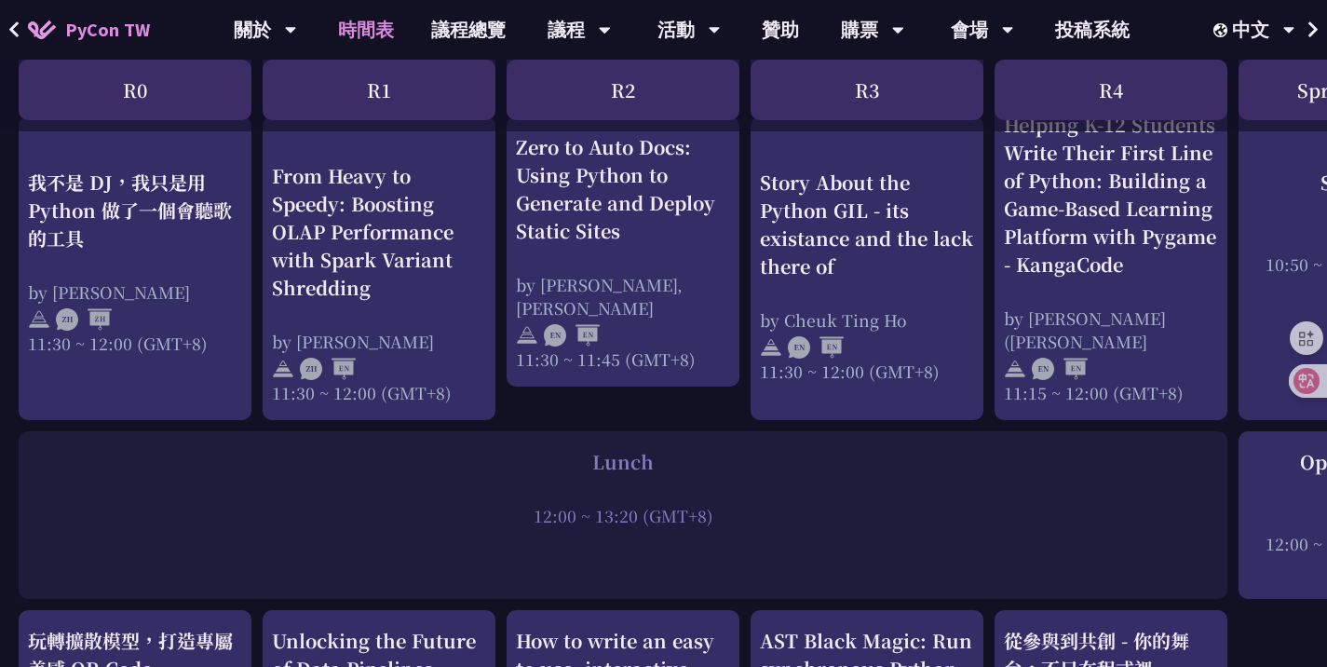
scroll to position [1095, 0]
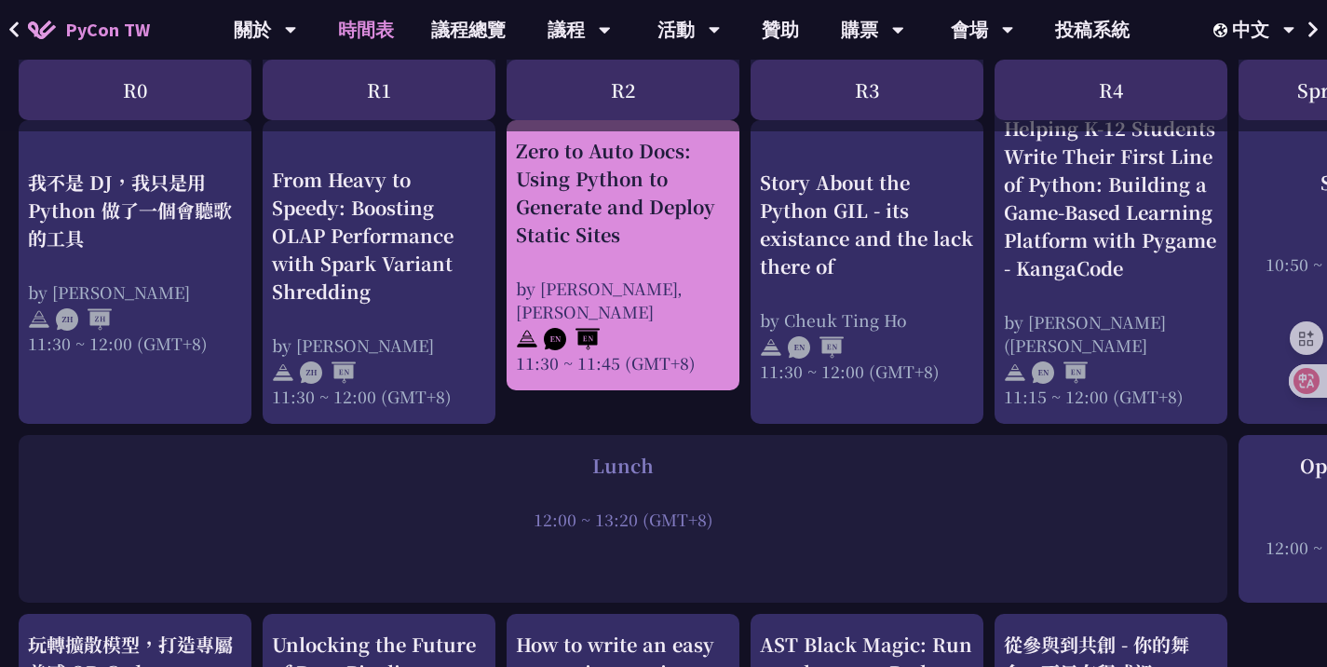
click at [634, 222] on div "Zero to Auto Docs: Using Python to Generate and Deploy Static Sites" at bounding box center [623, 193] width 214 height 112
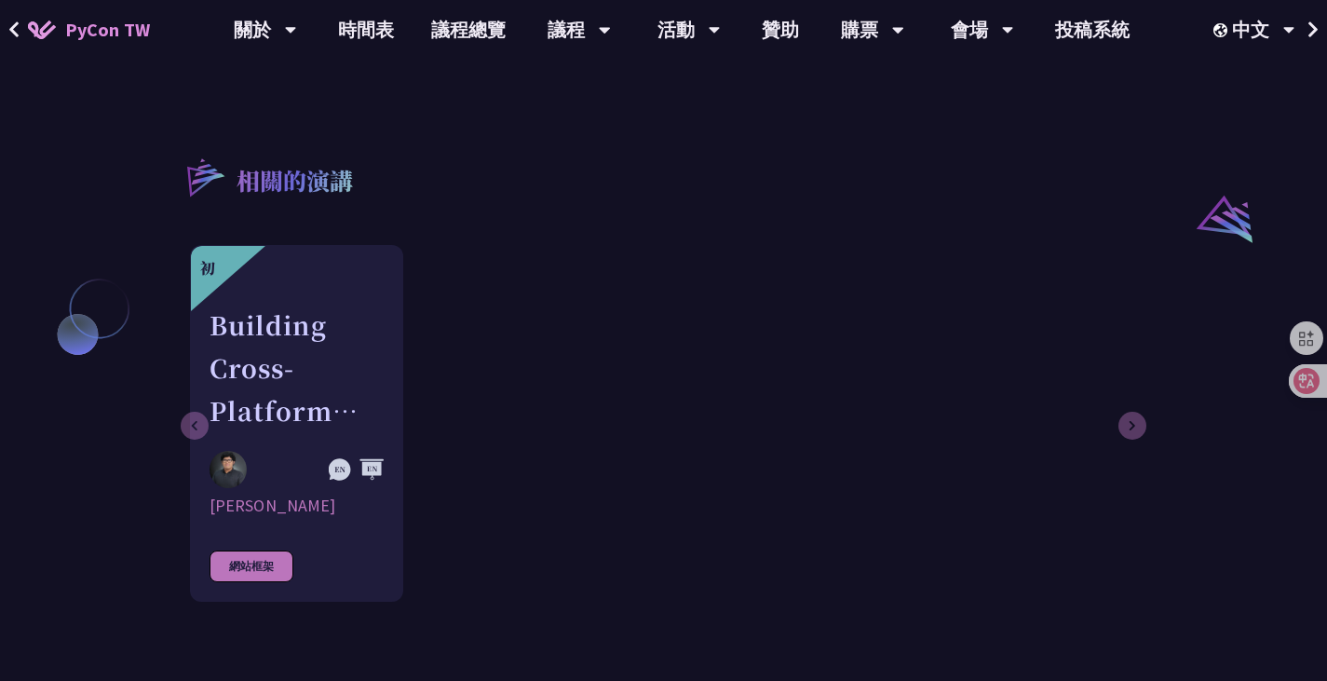
scroll to position [1439, 0]
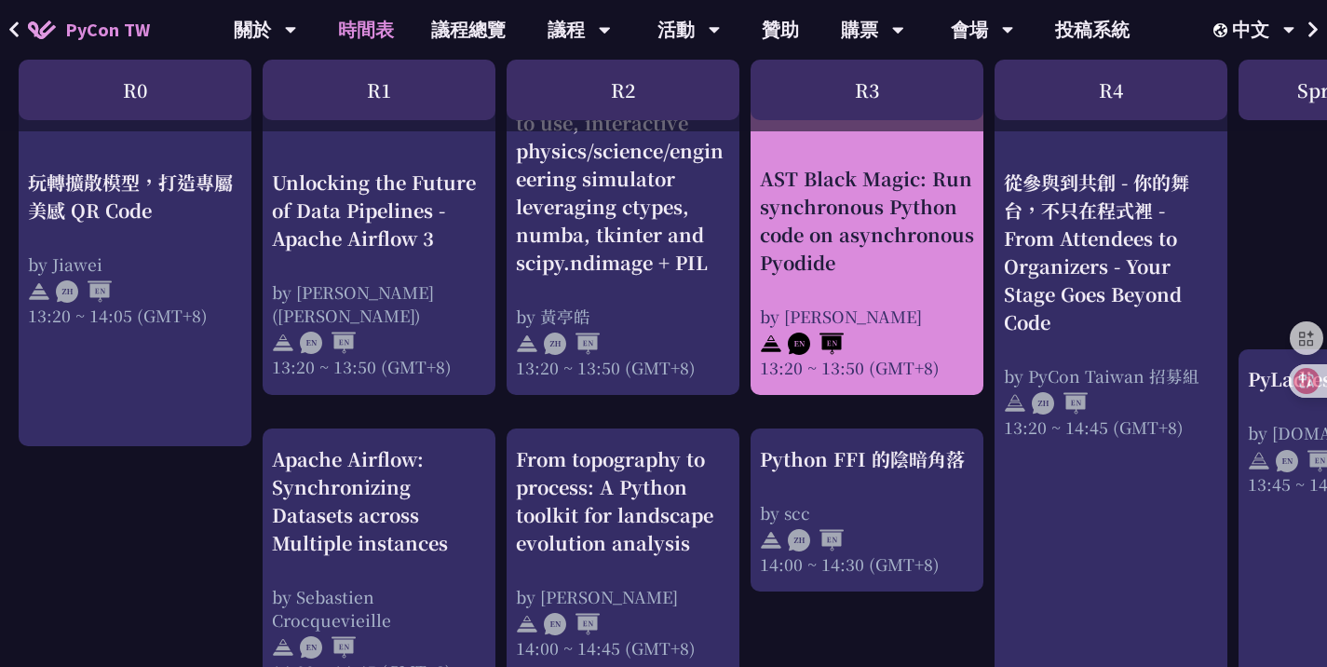
scroll to position [1645, 0]
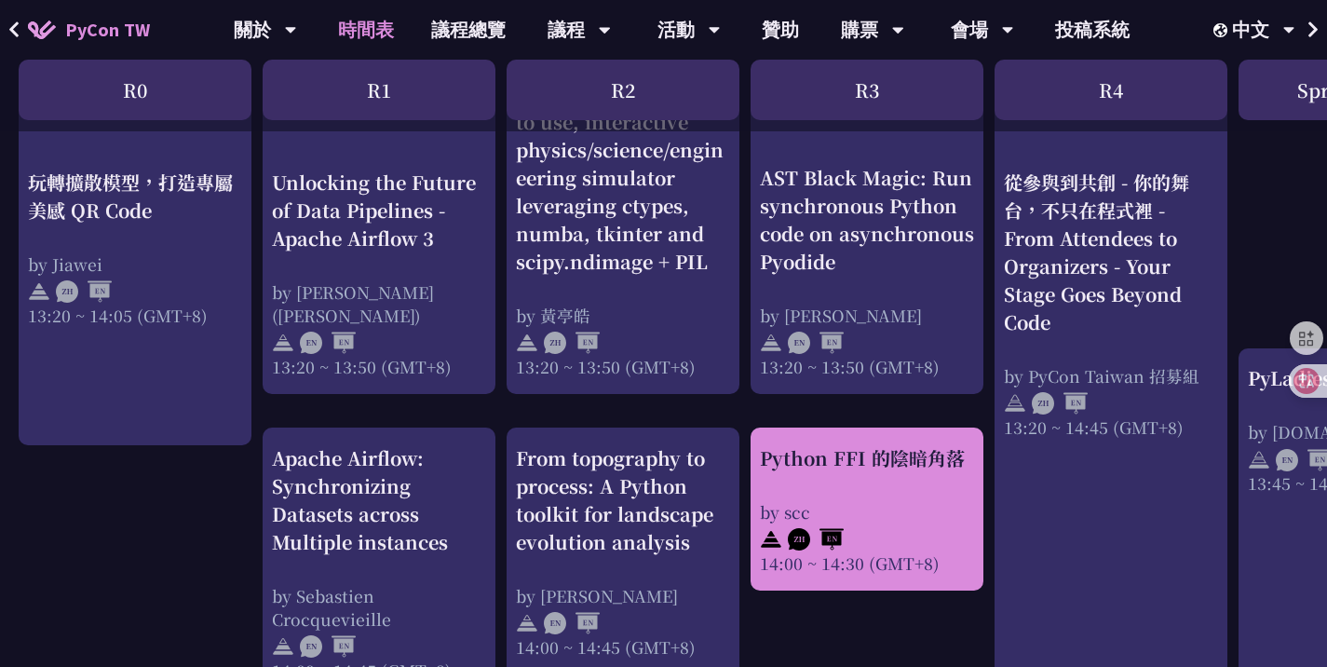
click at [877, 484] on div "Python FFI 的陰暗角落 by scc 14:00 ~ 14:30 (GMT+8)" at bounding box center [867, 509] width 214 height 130
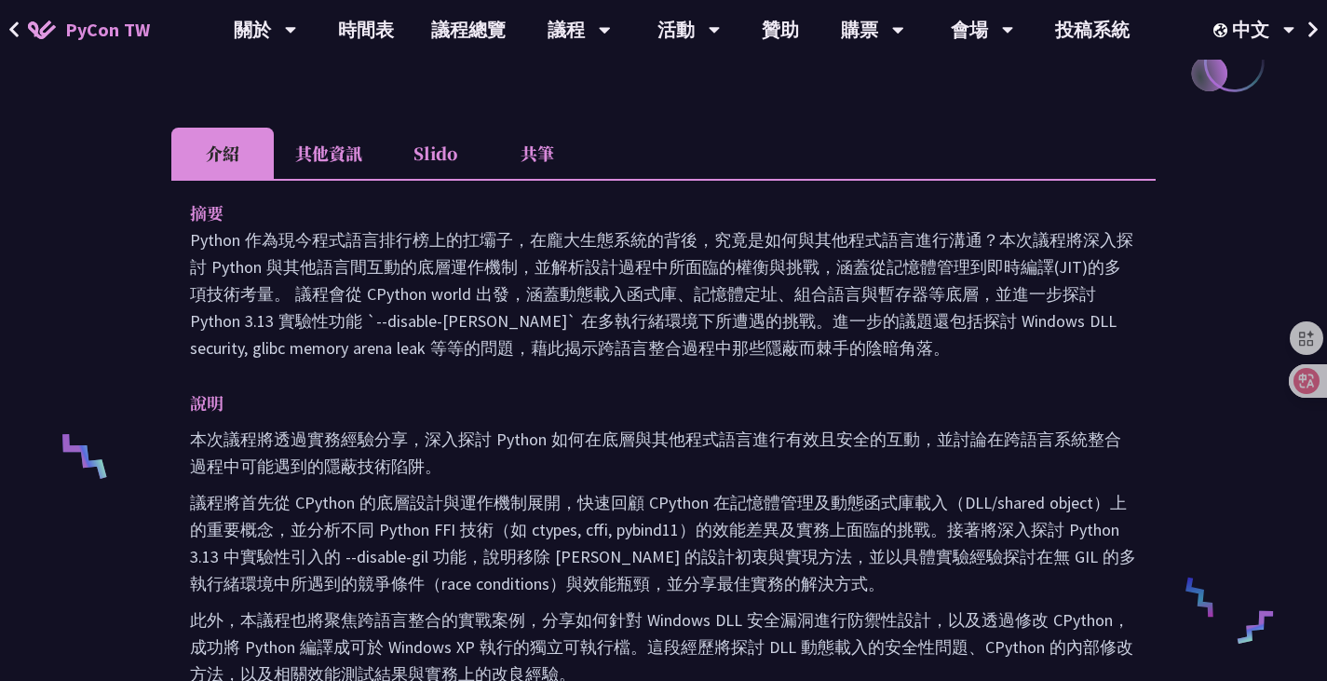
scroll to position [477, 0]
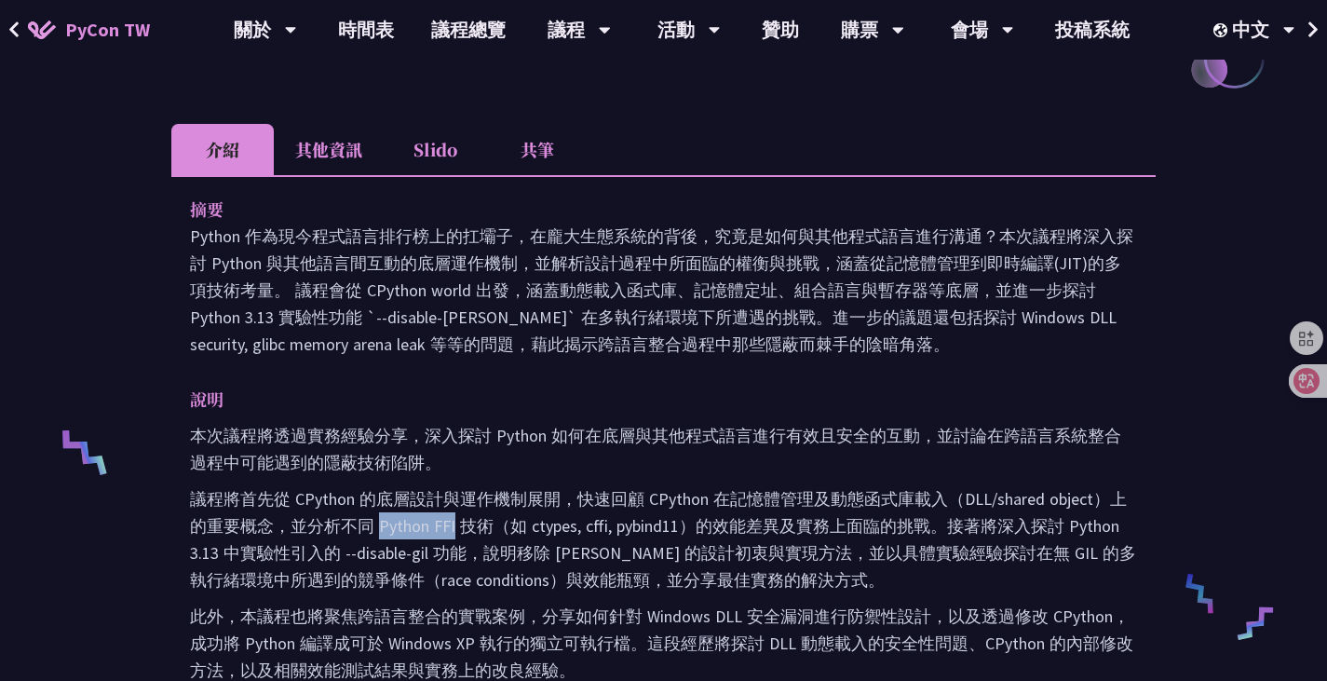
drag, startPoint x: 454, startPoint y: 526, endPoint x: 380, endPoint y: 523, distance: 73.7
click at [380, 523] on p "議程將首先從 CPython 的底層設計與運作機制展開，快速回顧 CPython 在記憶體管理及動態函式庫載入（DLL/shared object）上的重要概…" at bounding box center [663, 539] width 947 height 108
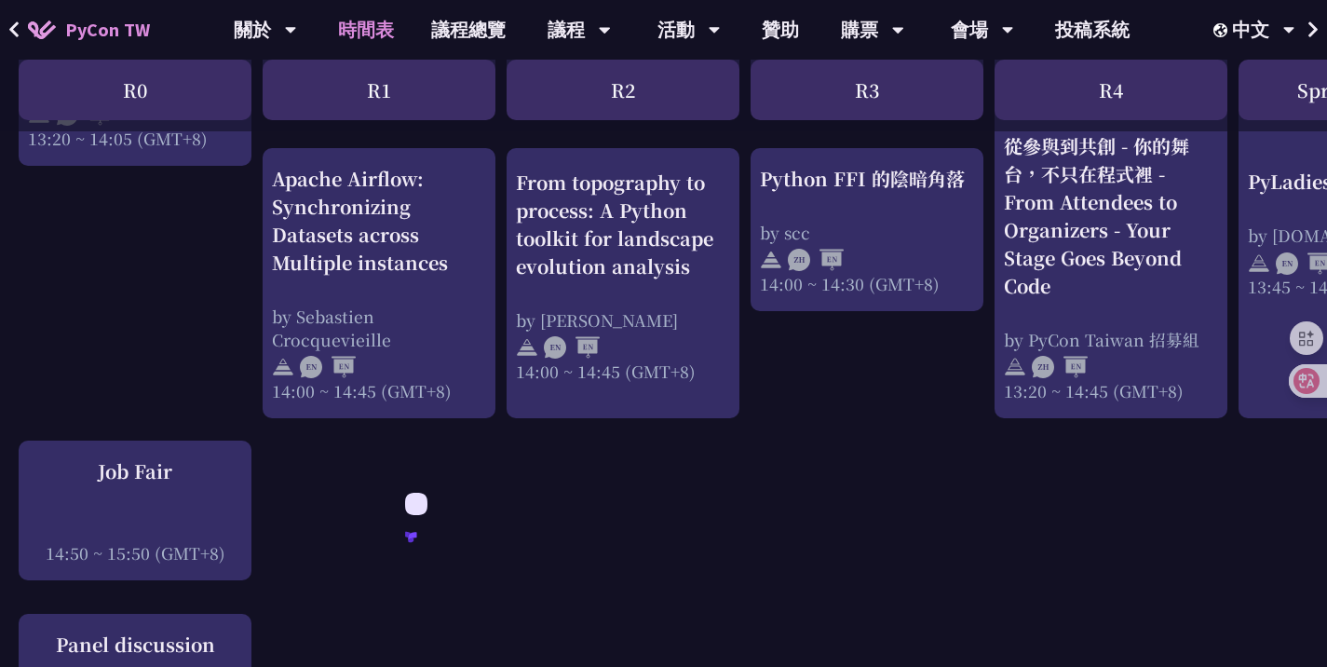
scroll to position [1924, 0]
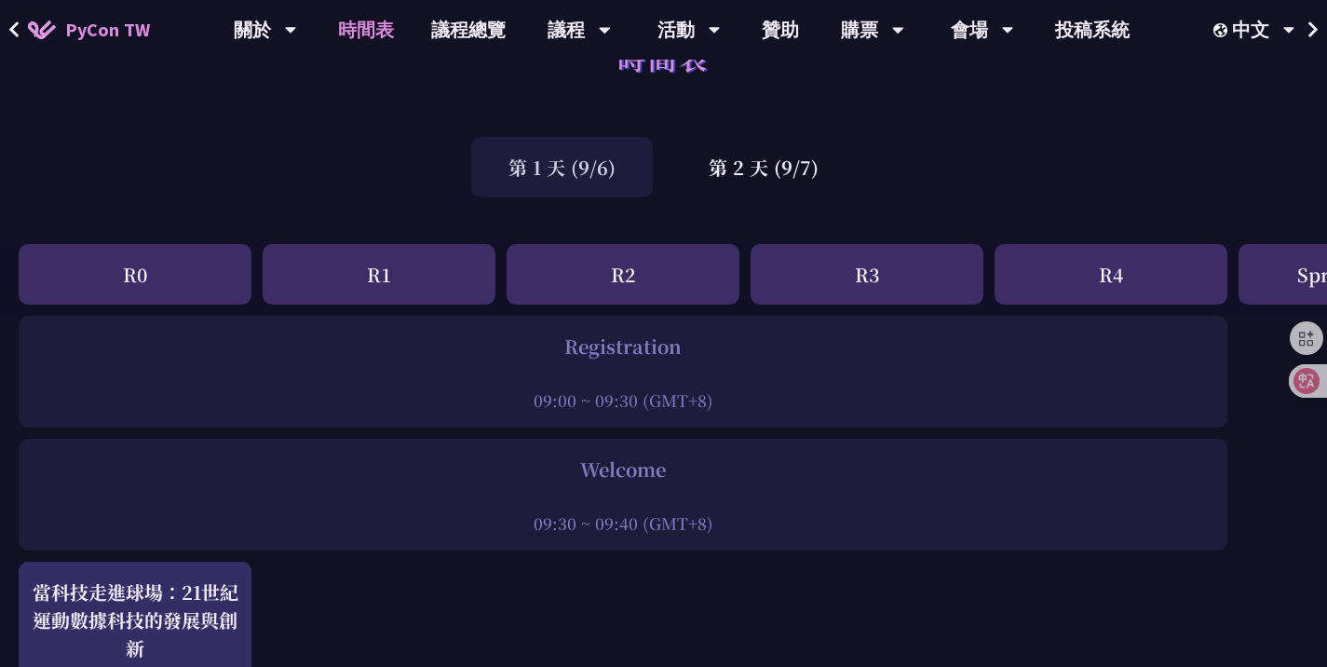
scroll to position [0, 0]
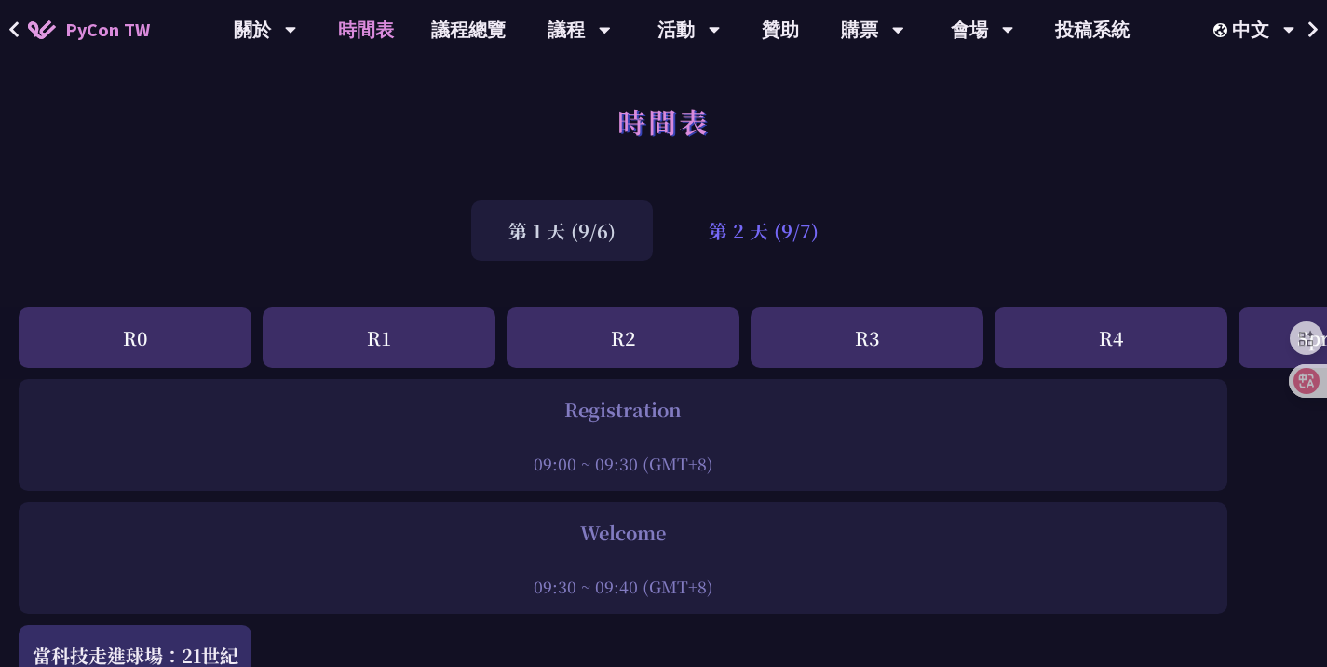
click at [782, 247] on div "第 2 天 (9/7)" at bounding box center [764, 230] width 184 height 61
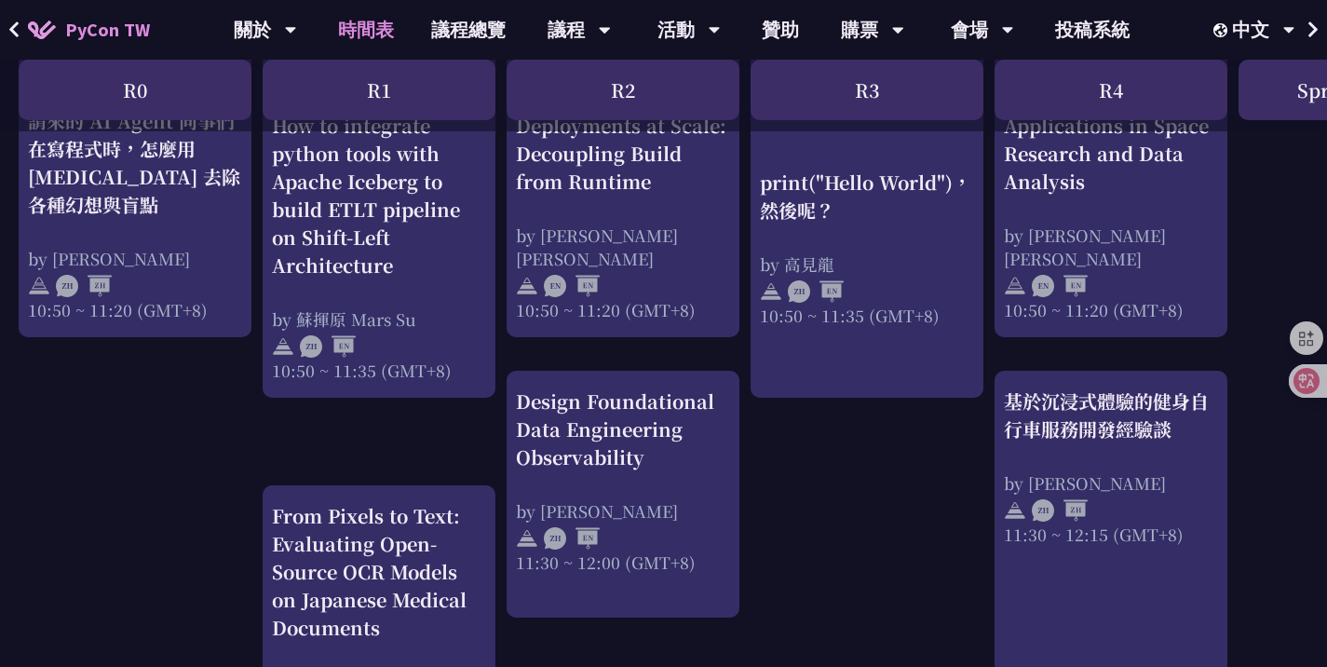
scroll to position [809, 0]
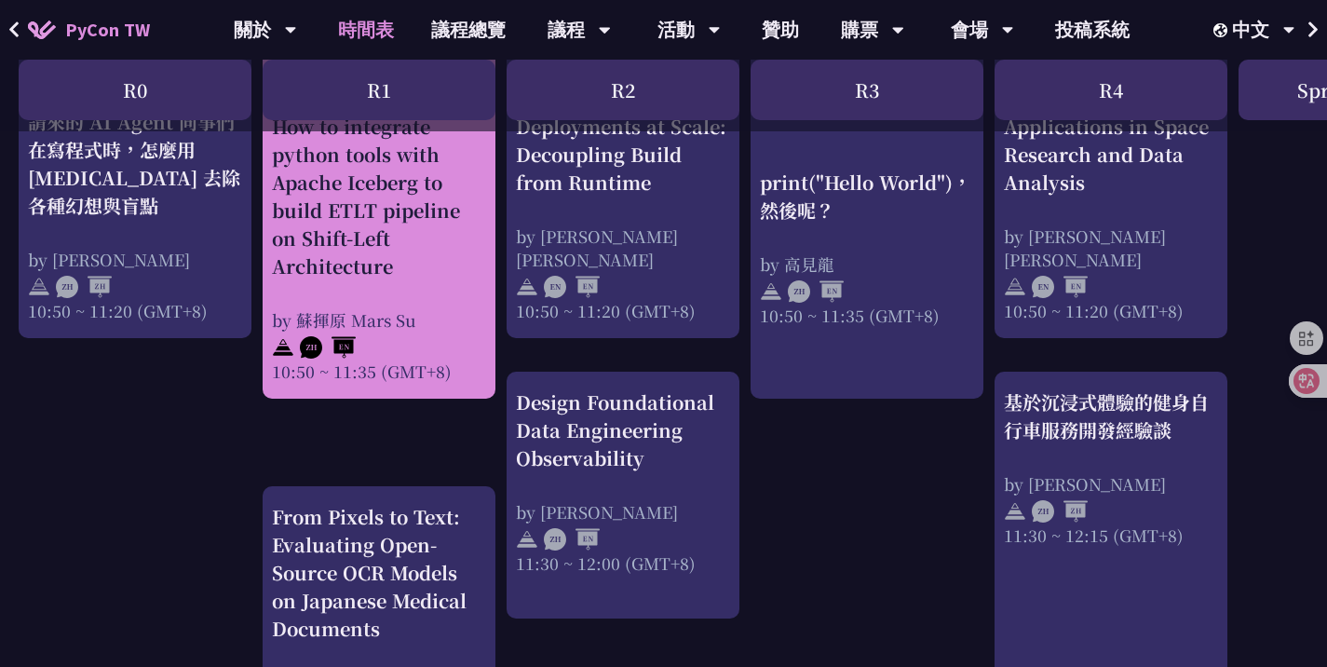
click at [427, 292] on div "How to integrate python tools with Apache Iceberg to build ETLT pipeline on Shi…" at bounding box center [379, 248] width 214 height 270
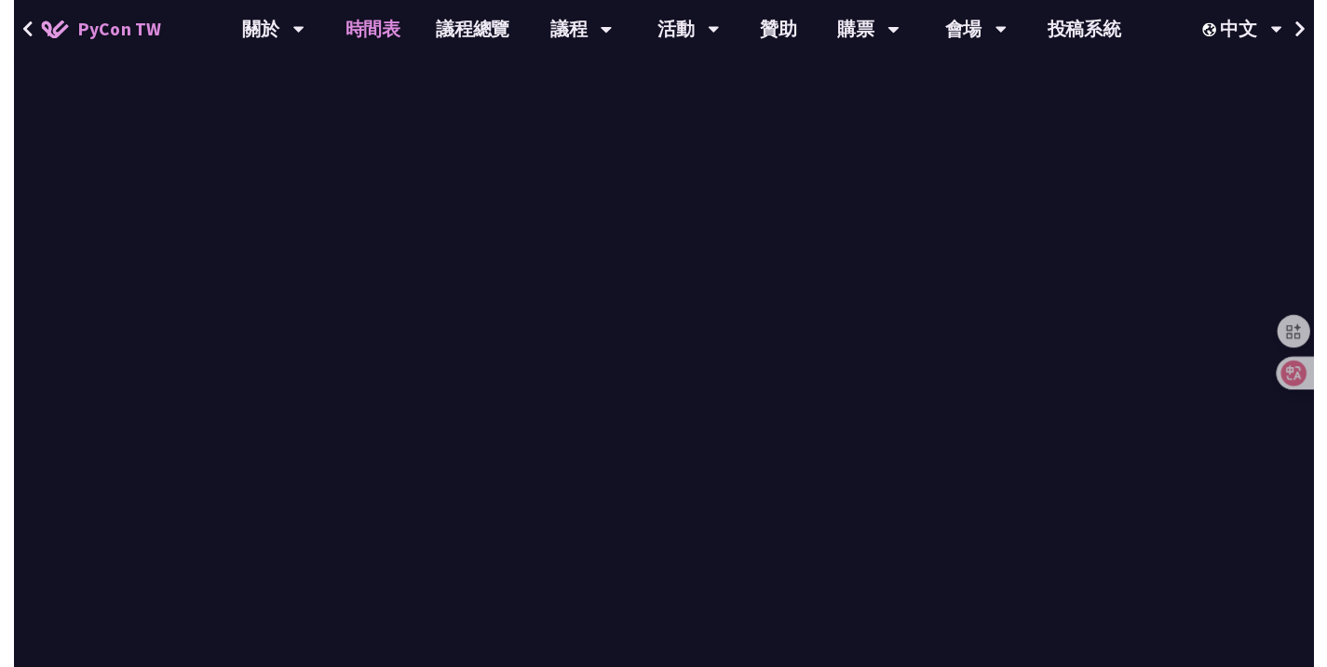
scroll to position [809, 0]
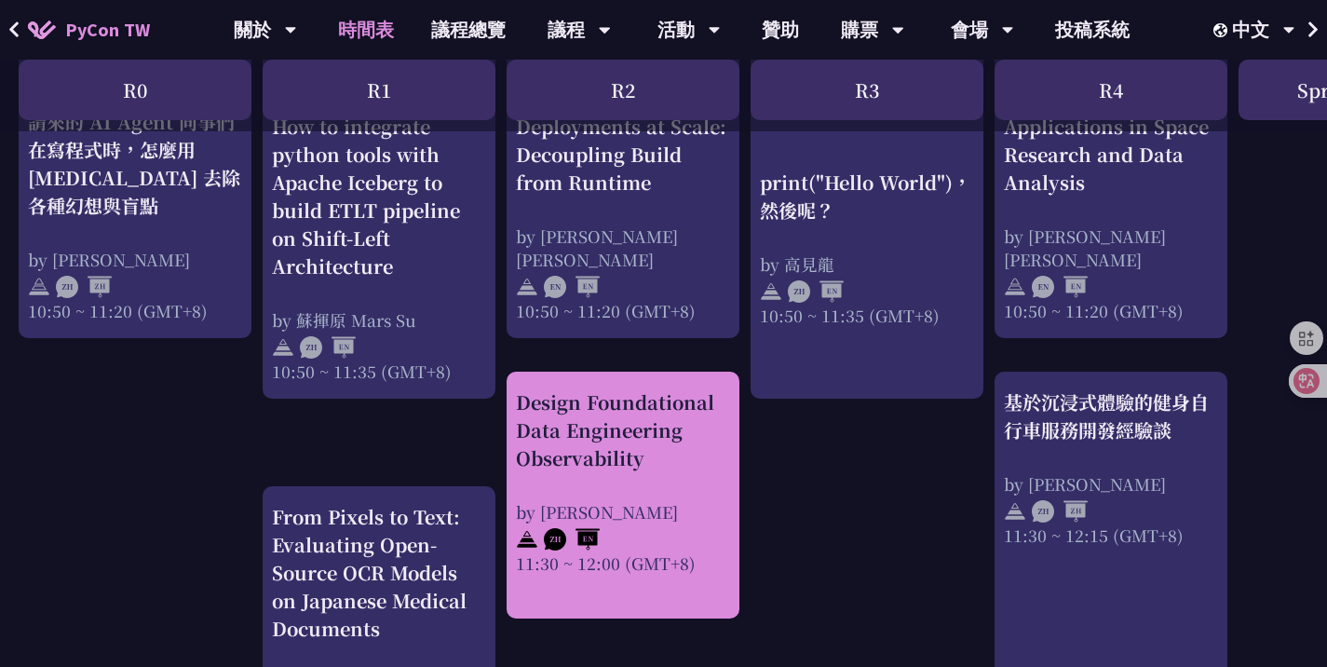
click at [659, 489] on div "Design Foundational Data Engineering Observability by Shuhsi Lin 11:30 ~ 12:00 …" at bounding box center [623, 481] width 214 height 186
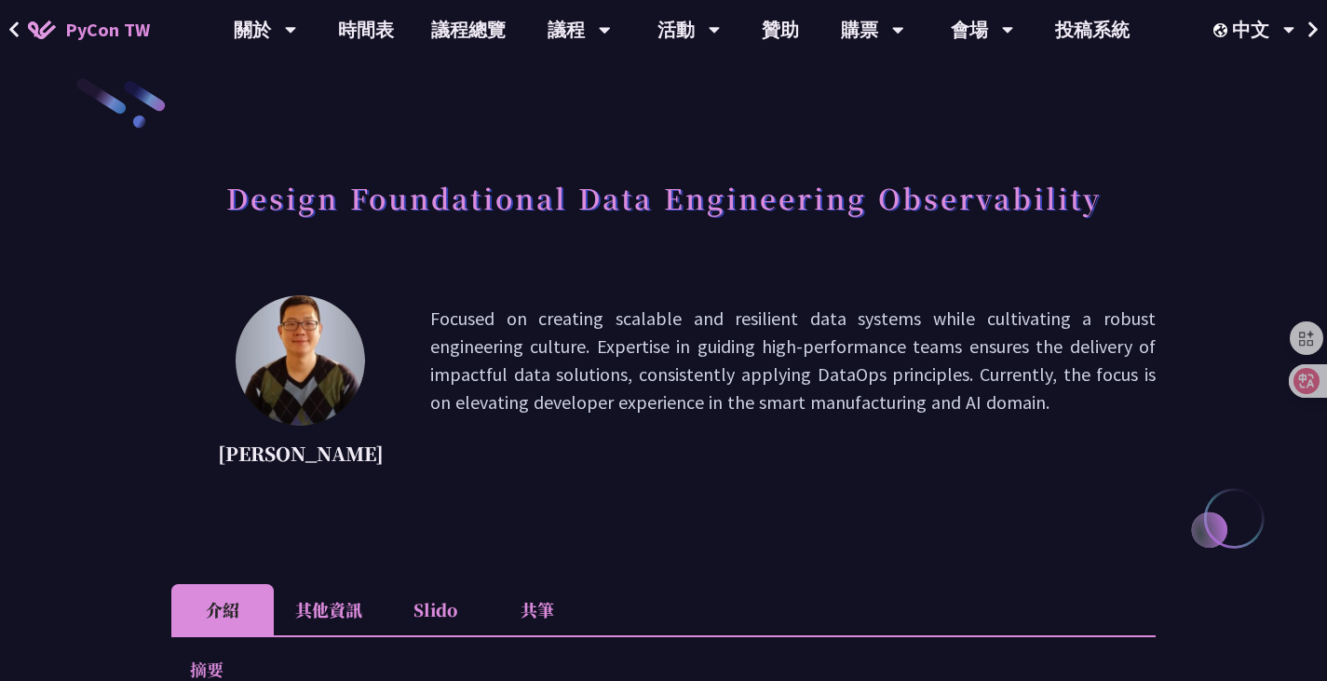
scroll to position [18, 0]
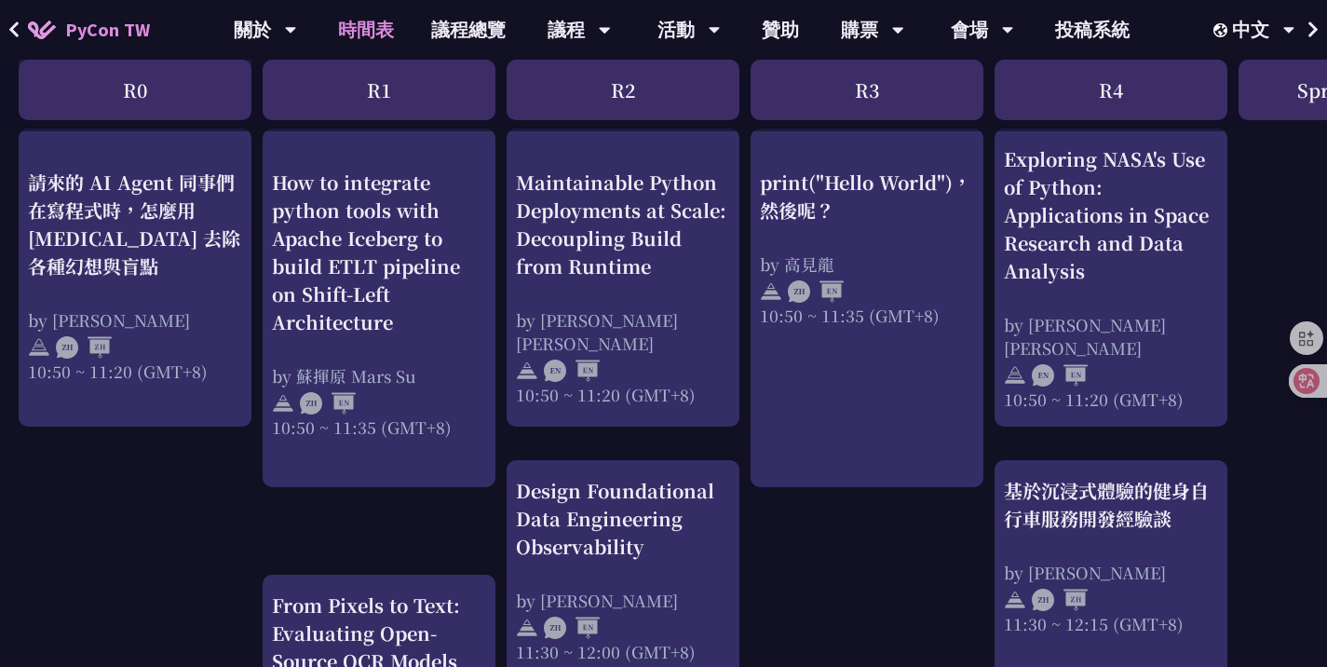
scroll to position [720, 0]
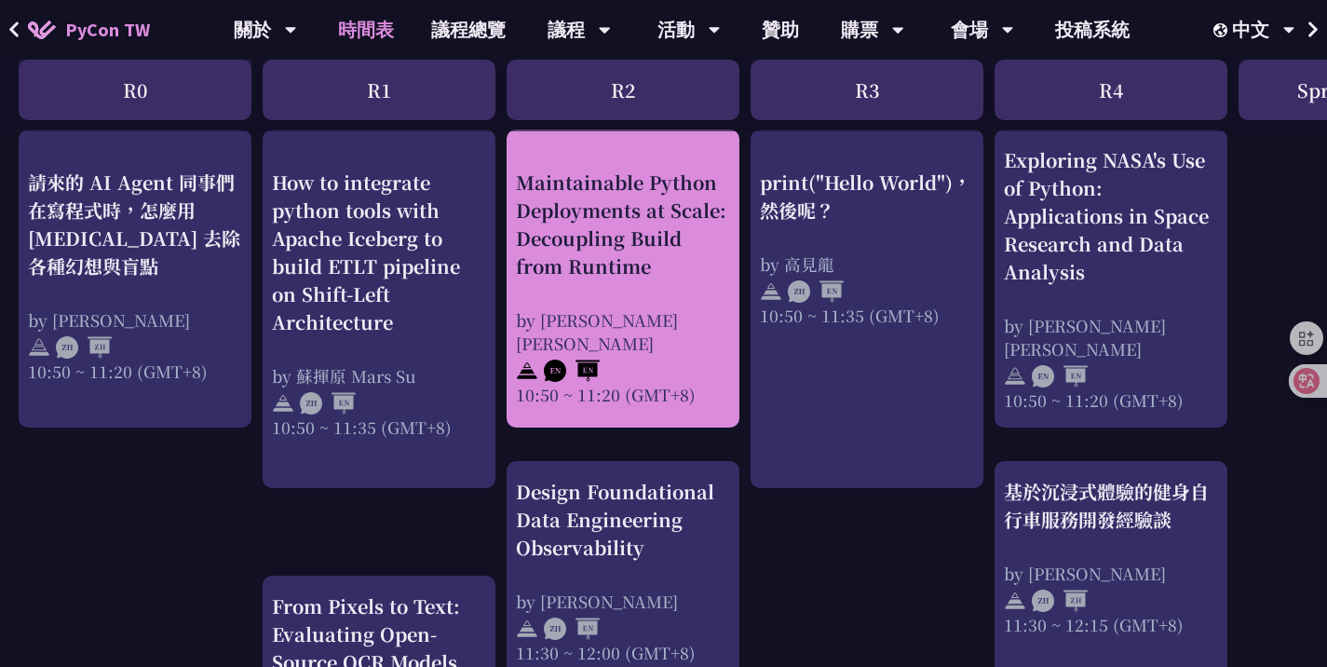
click at [642, 199] on div "Maintainable Python Deployments at Scale: Decoupling Build from Runtime" at bounding box center [623, 224] width 214 height 112
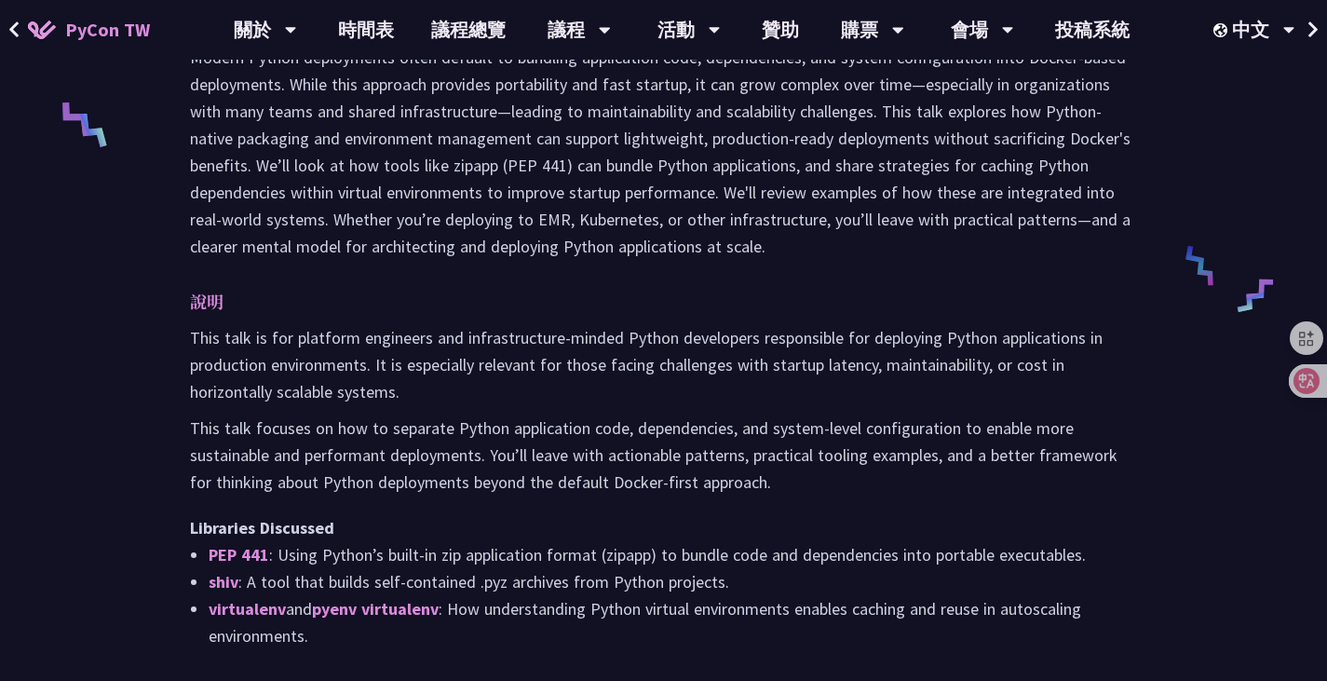
scroll to position [806, 0]
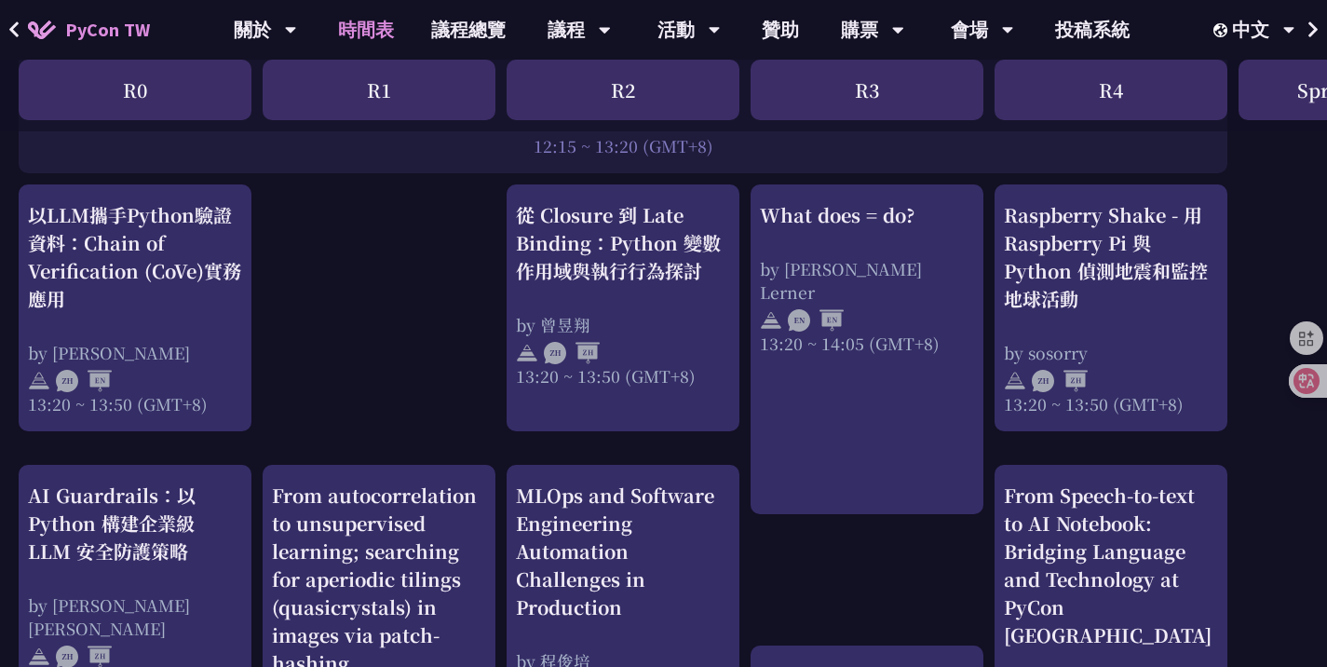
scroll to position [1581, 0]
drag, startPoint x: 338, startPoint y: 351, endPoint x: 347, endPoint y: 382, distance: 32.1
click at [347, 382] on div "print("Hello World")，然後呢？ by 高見龍 10:50 ~ 11:35 (GMT+8) What does = do? by Reuve…" at bounding box center [989, 246] width 1979 height 2896
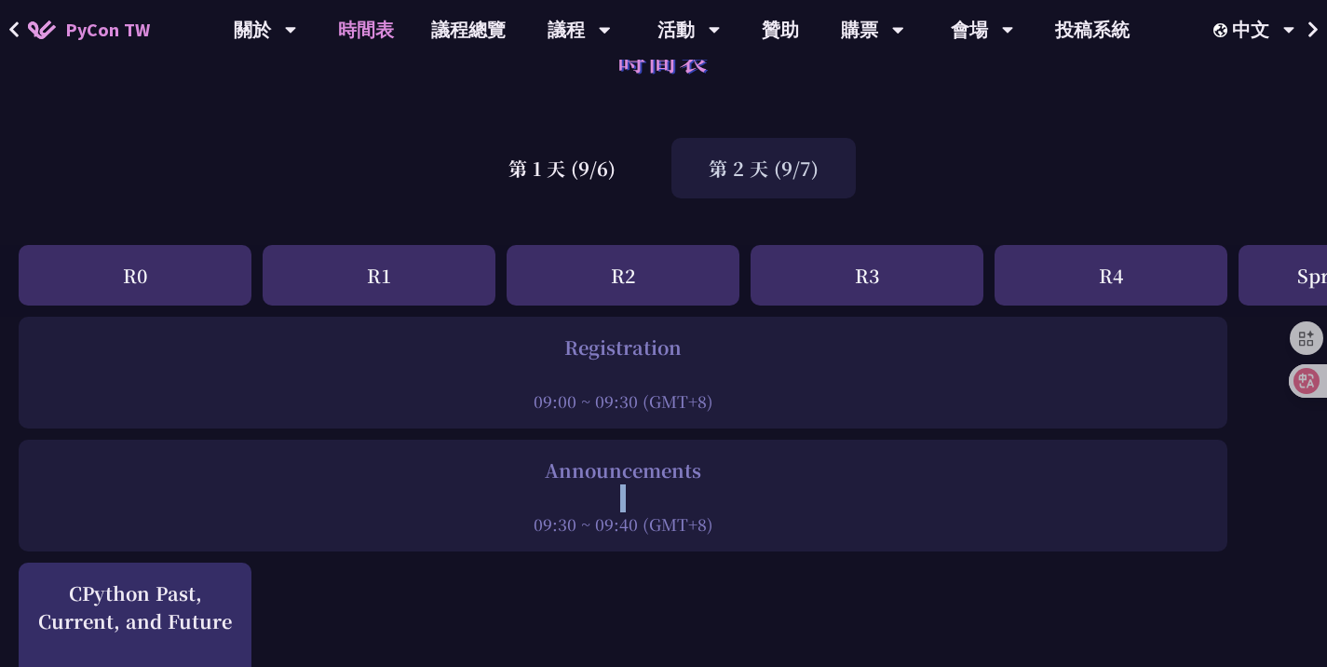
scroll to position [59, 0]
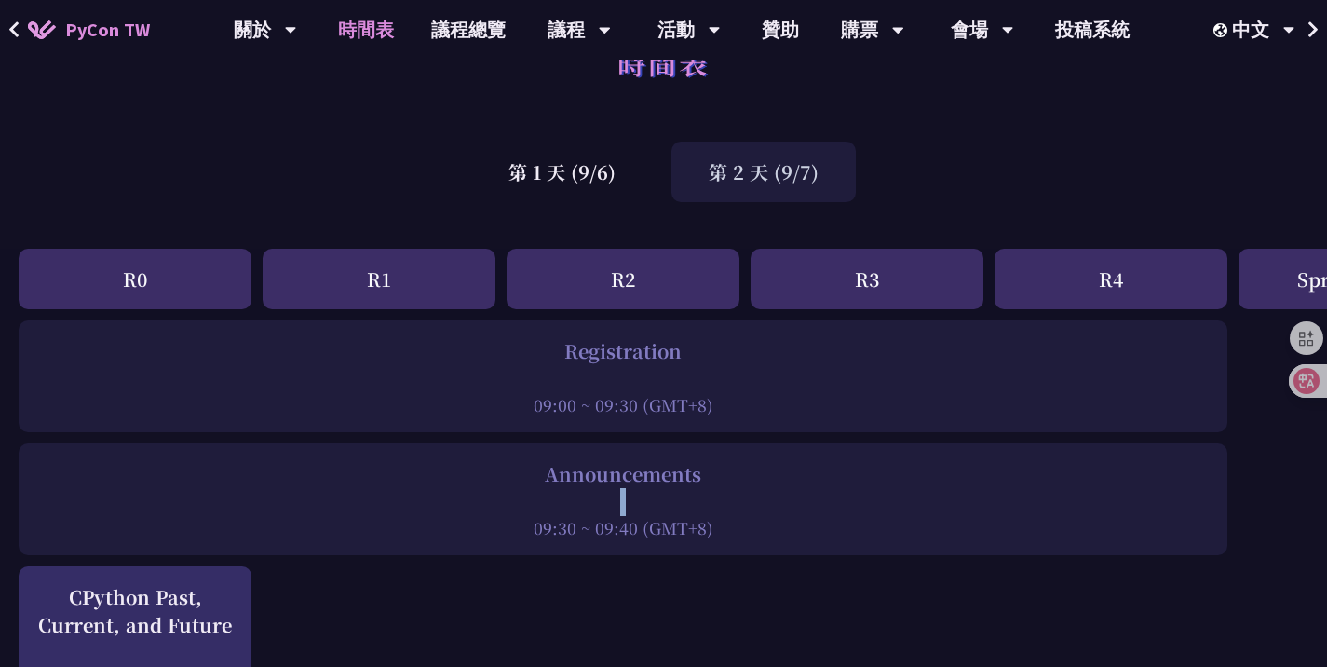
drag, startPoint x: 347, startPoint y: 382, endPoint x: 337, endPoint y: 442, distance: 61.4
click at [582, 180] on div "第 1 天 (9/6)" at bounding box center [562, 172] width 182 height 61
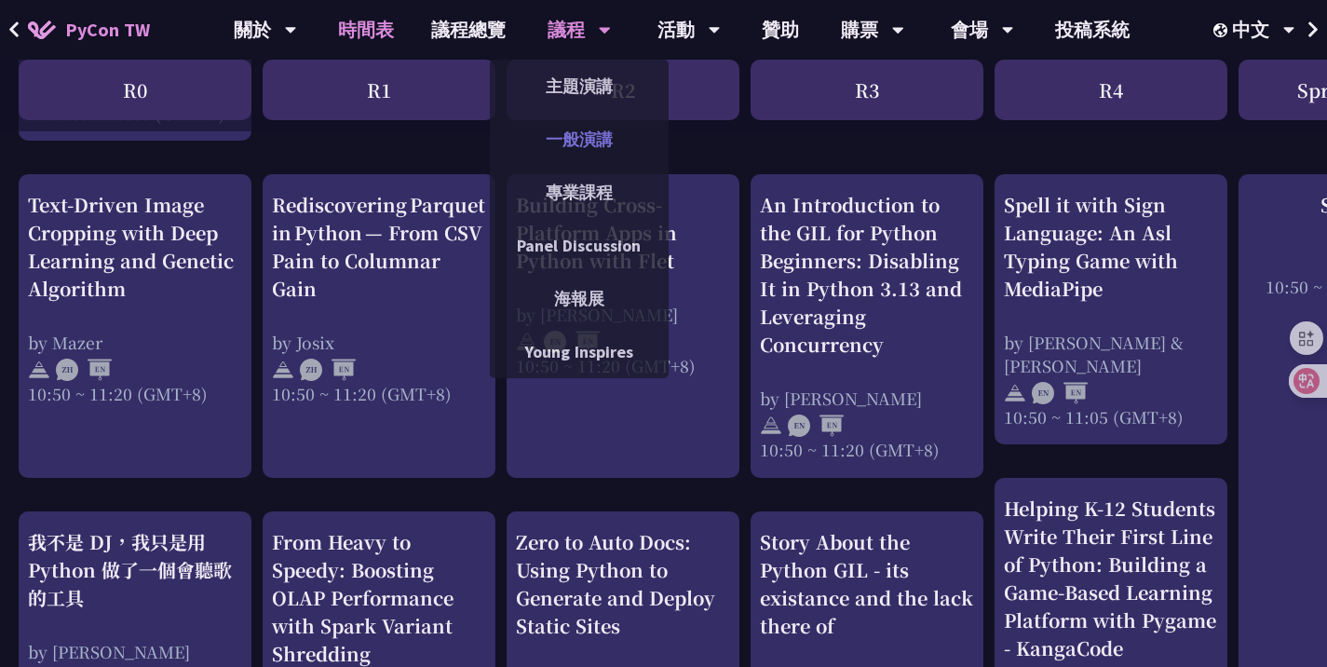
drag, startPoint x: 582, startPoint y: 180, endPoint x: 534, endPoint y: 157, distance: 53.3
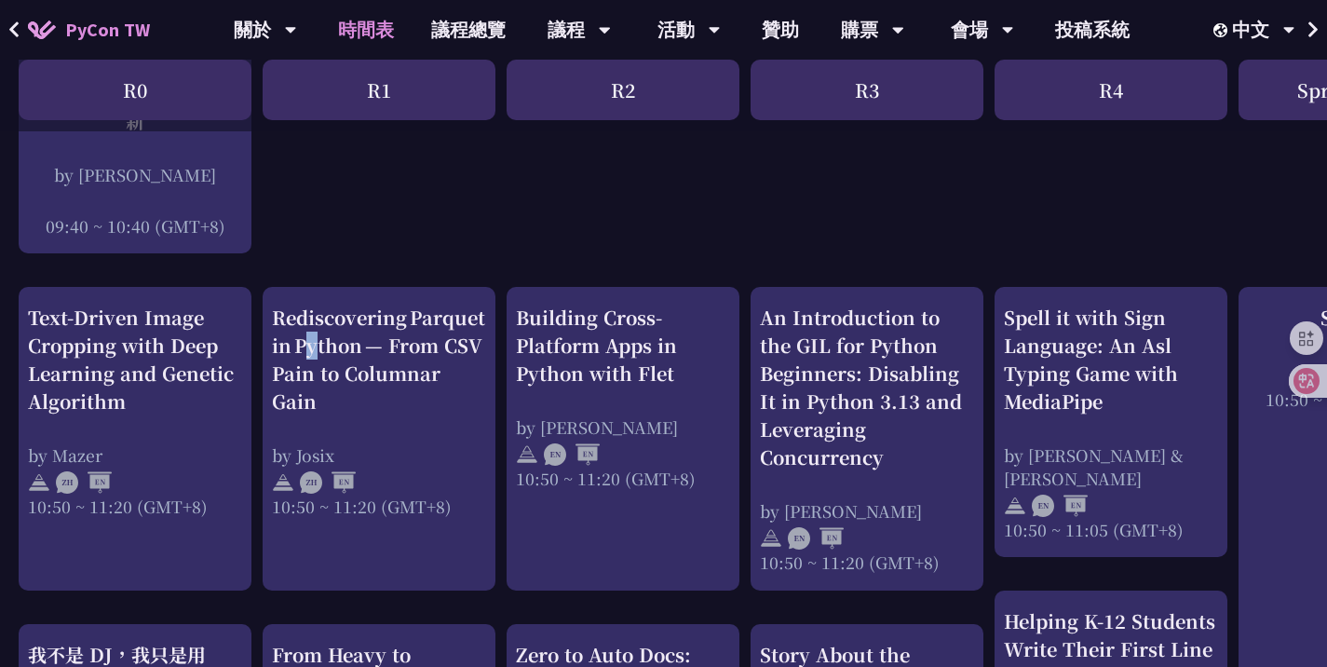
scroll to position [602, 0]
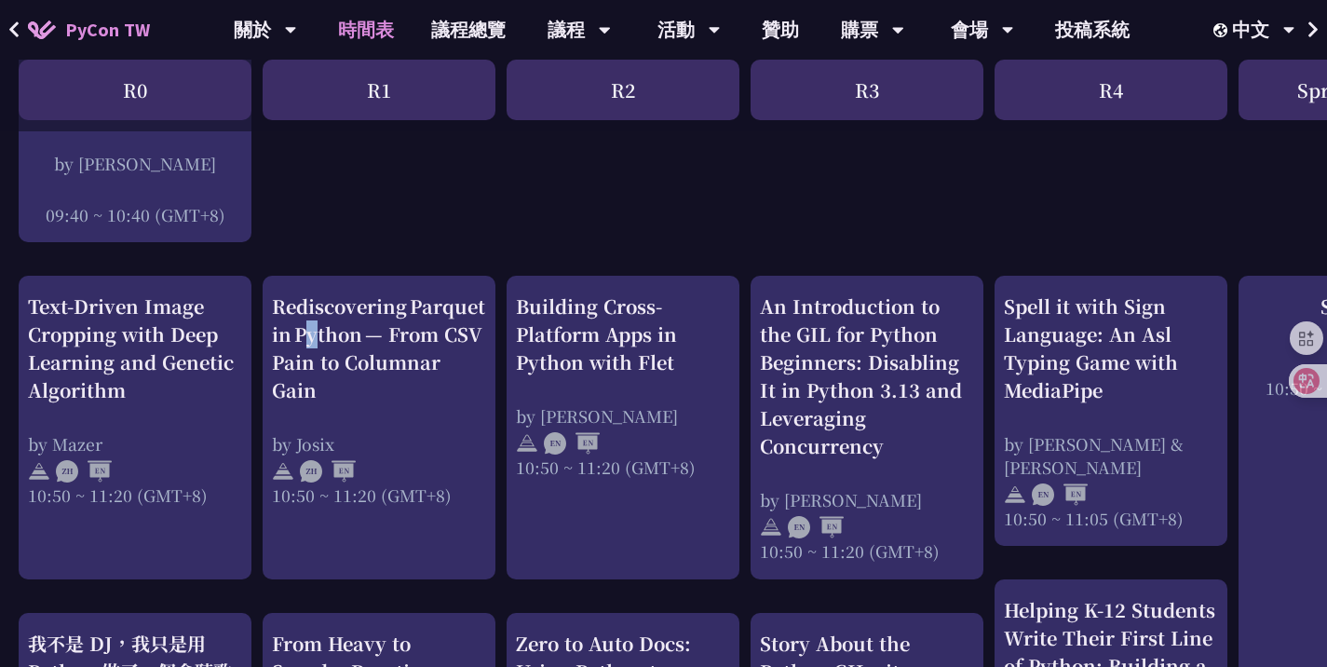
drag, startPoint x: 411, startPoint y: 335, endPoint x: 402, endPoint y: 292, distance: 44.6
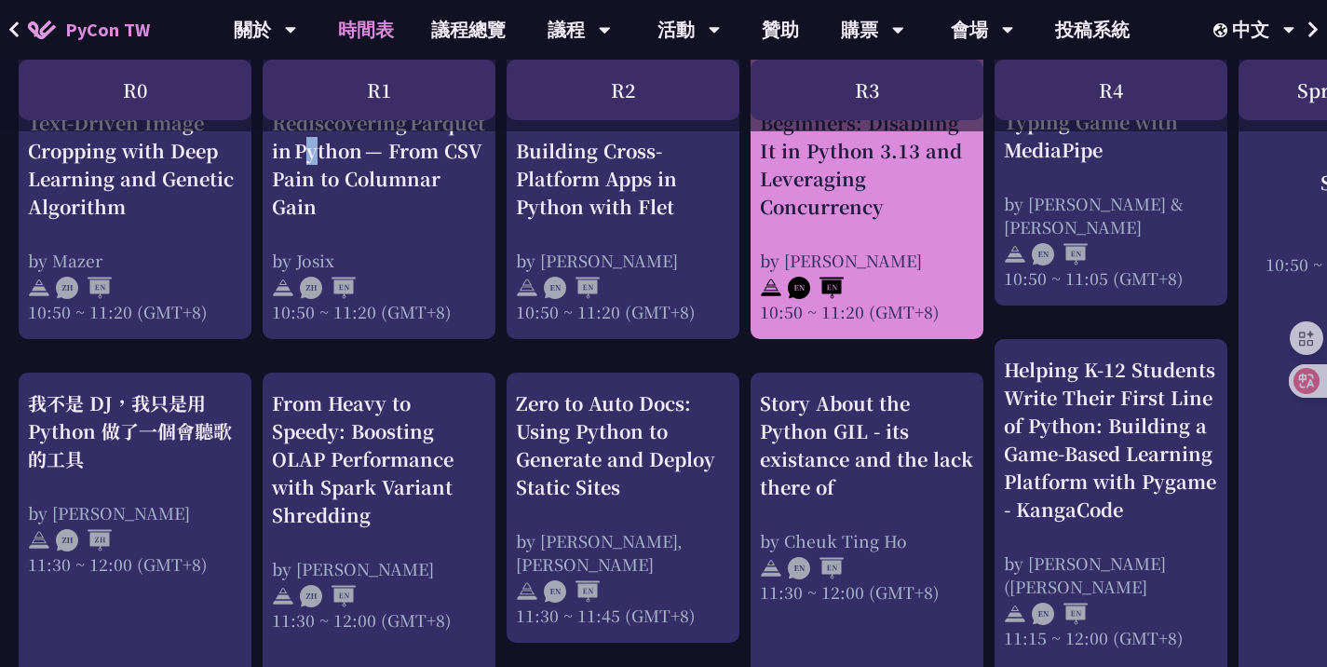
scroll to position [843, 0]
